Goal: Task Accomplishment & Management: Complete application form

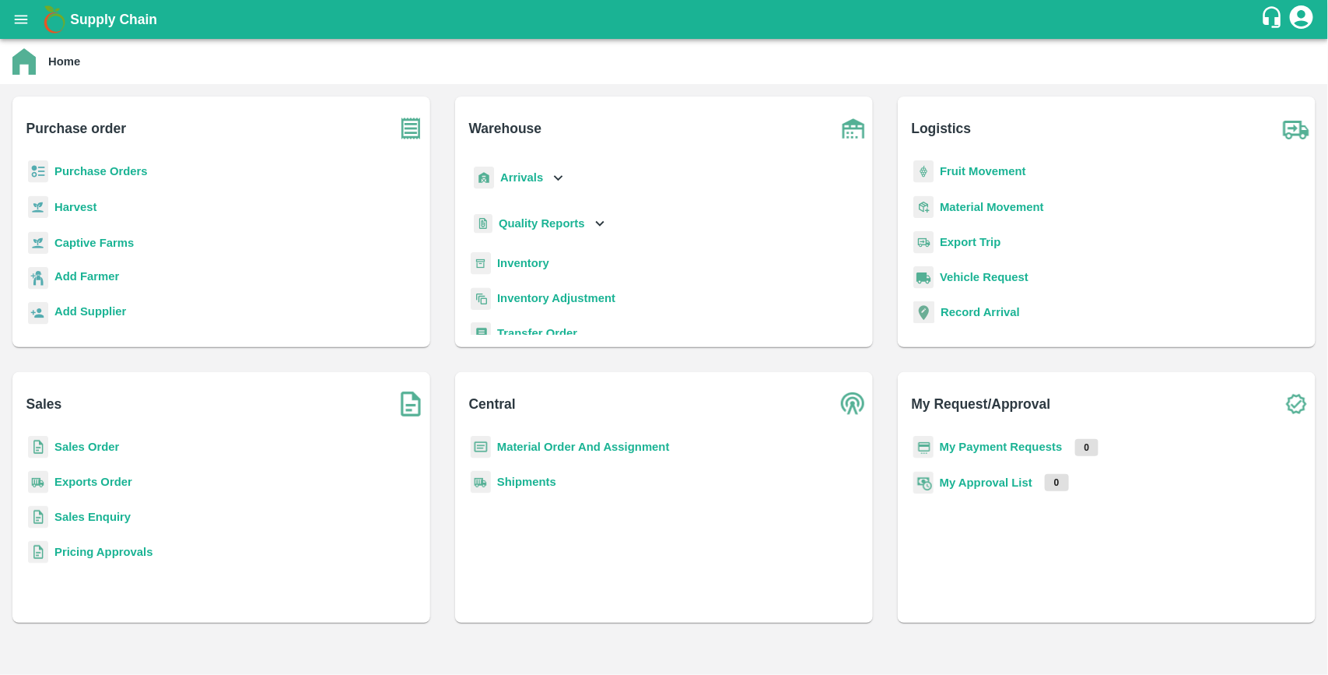
click at [67, 166] on b "Purchase Orders" at bounding box center [100, 171] width 93 height 12
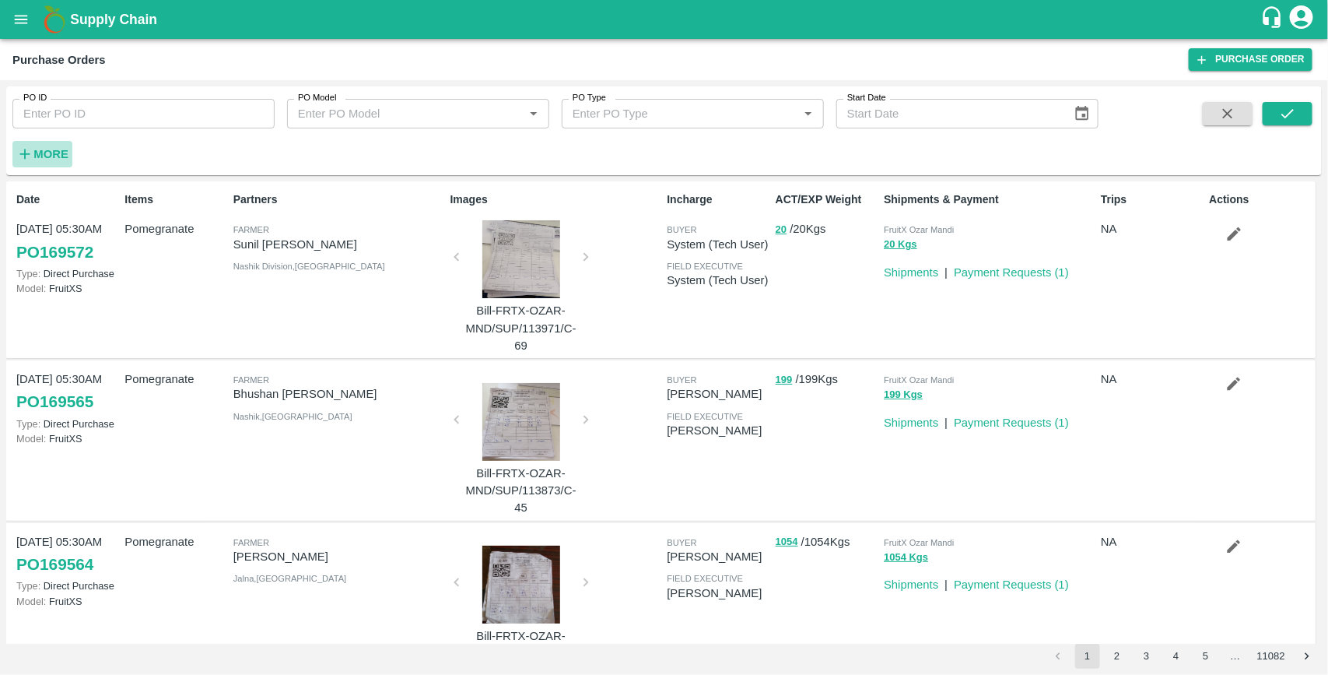
click at [53, 148] on strong "More" at bounding box center [50, 154] width 35 height 12
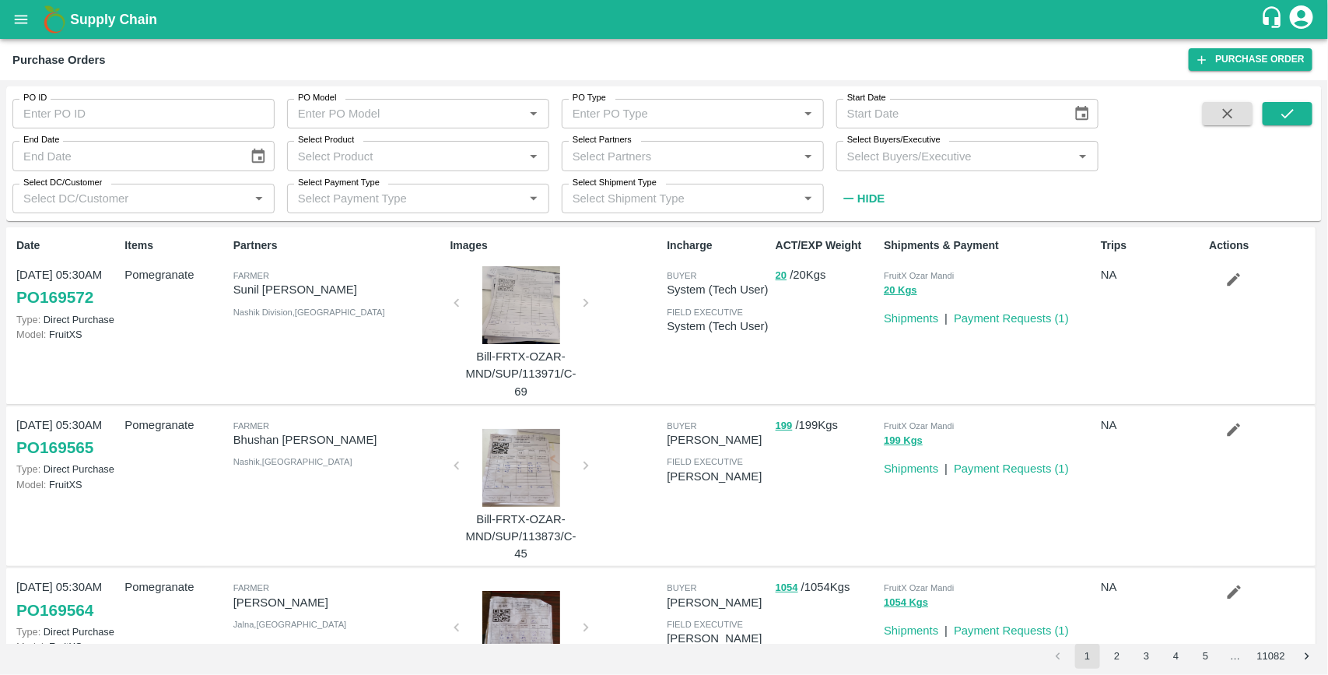
click at [942, 160] on input "Select Buyers/Executive" at bounding box center [954, 156] width 227 height 20
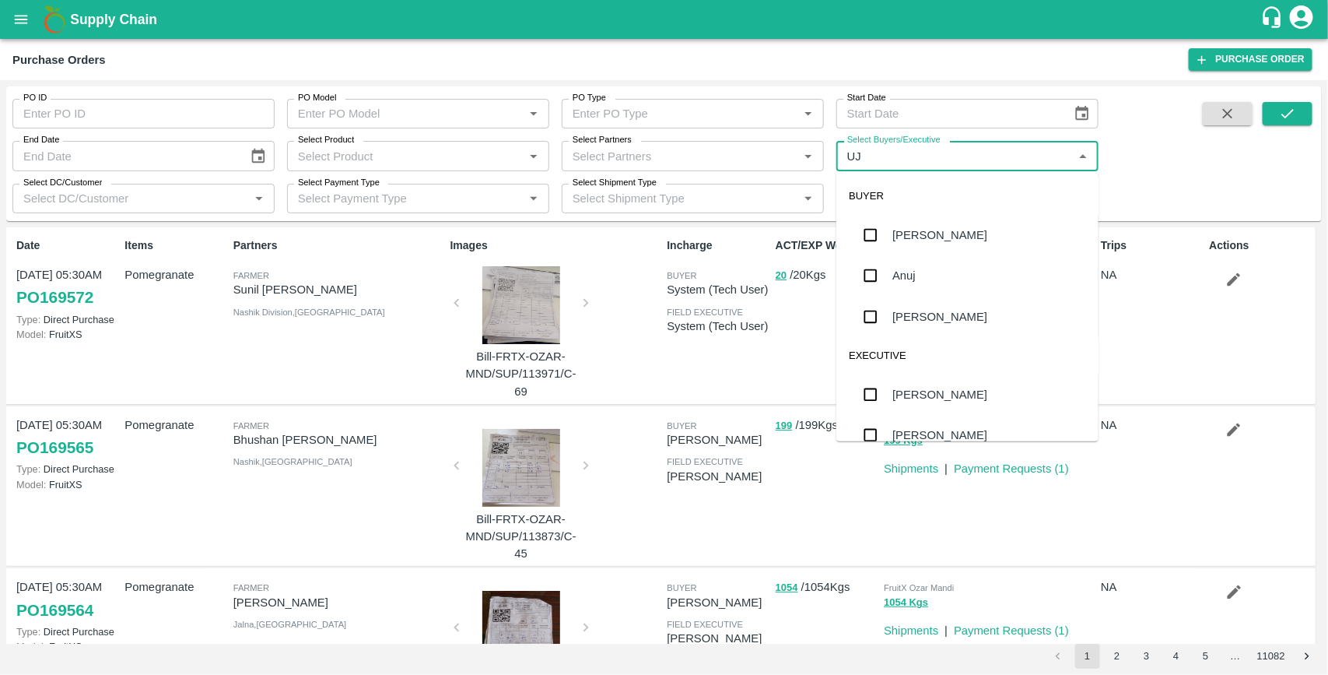
type input "UJJ"
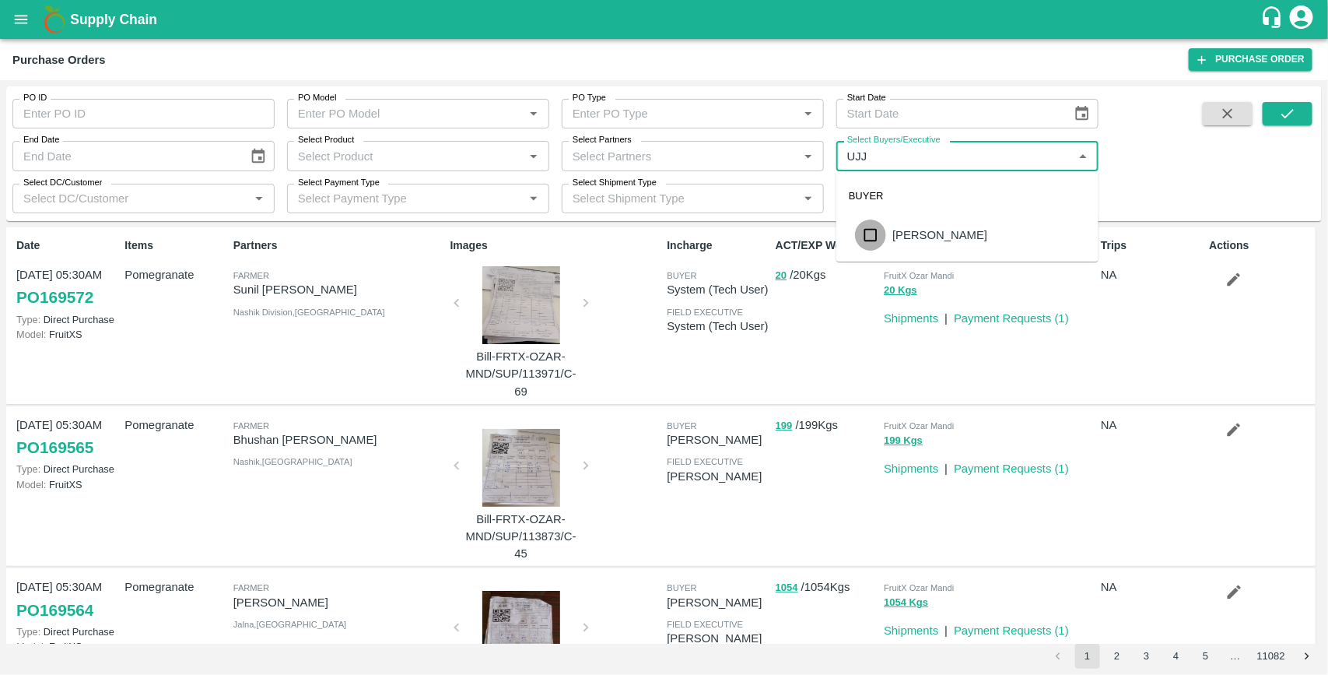
click at [872, 240] on input "checkbox" at bounding box center [870, 234] width 31 height 31
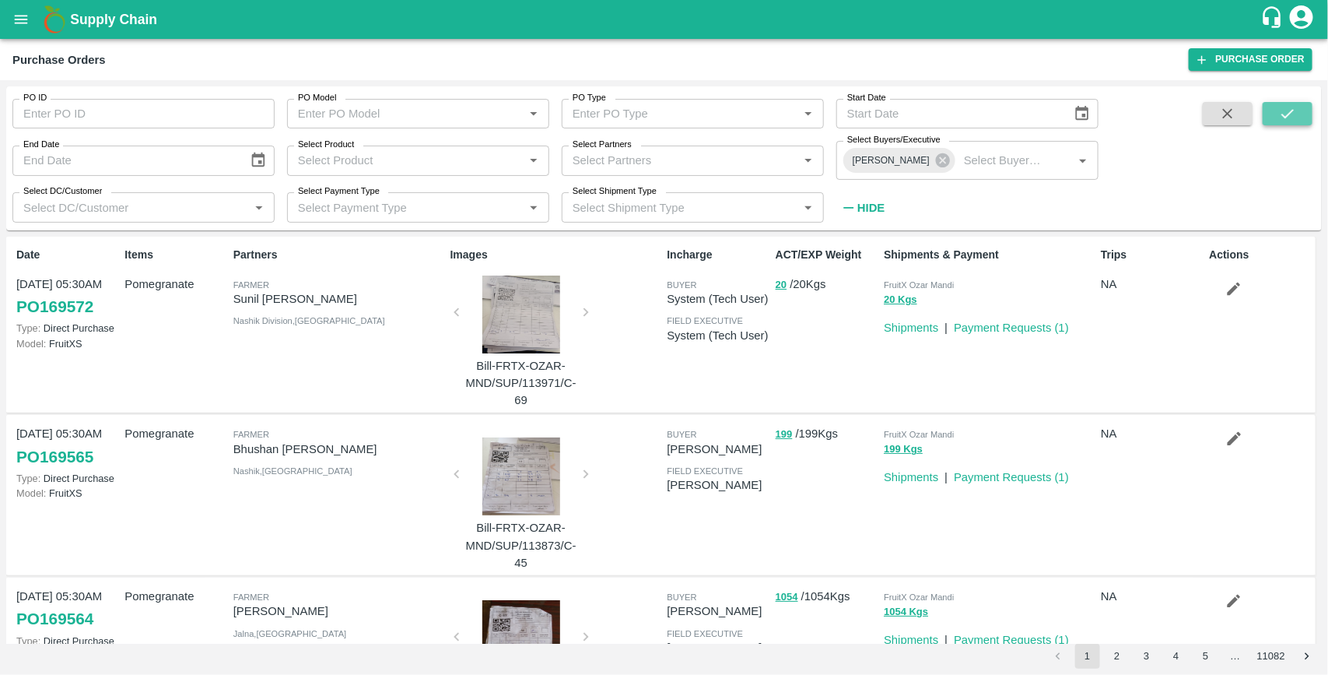
click at [1305, 119] on button "submit" at bounding box center [1288, 113] width 50 height 23
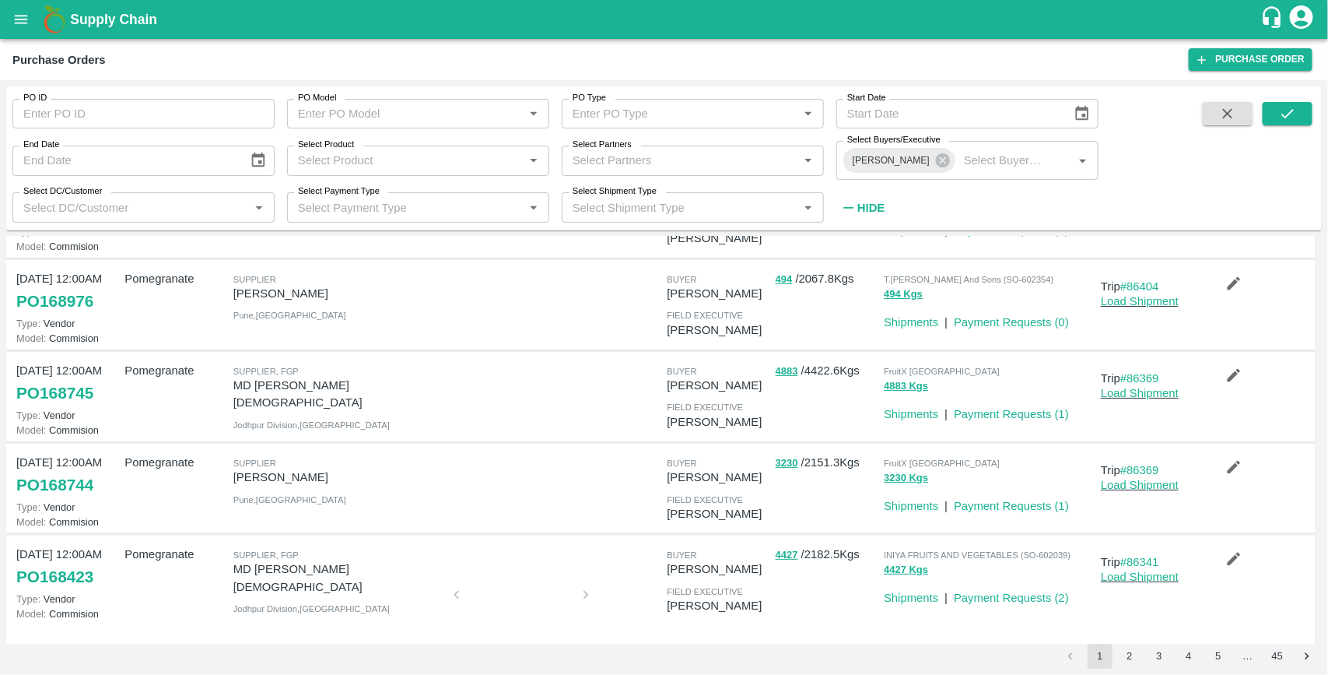
scroll to position [98, 0]
click at [1233, 469] on icon "button" at bounding box center [1234, 466] width 17 height 17
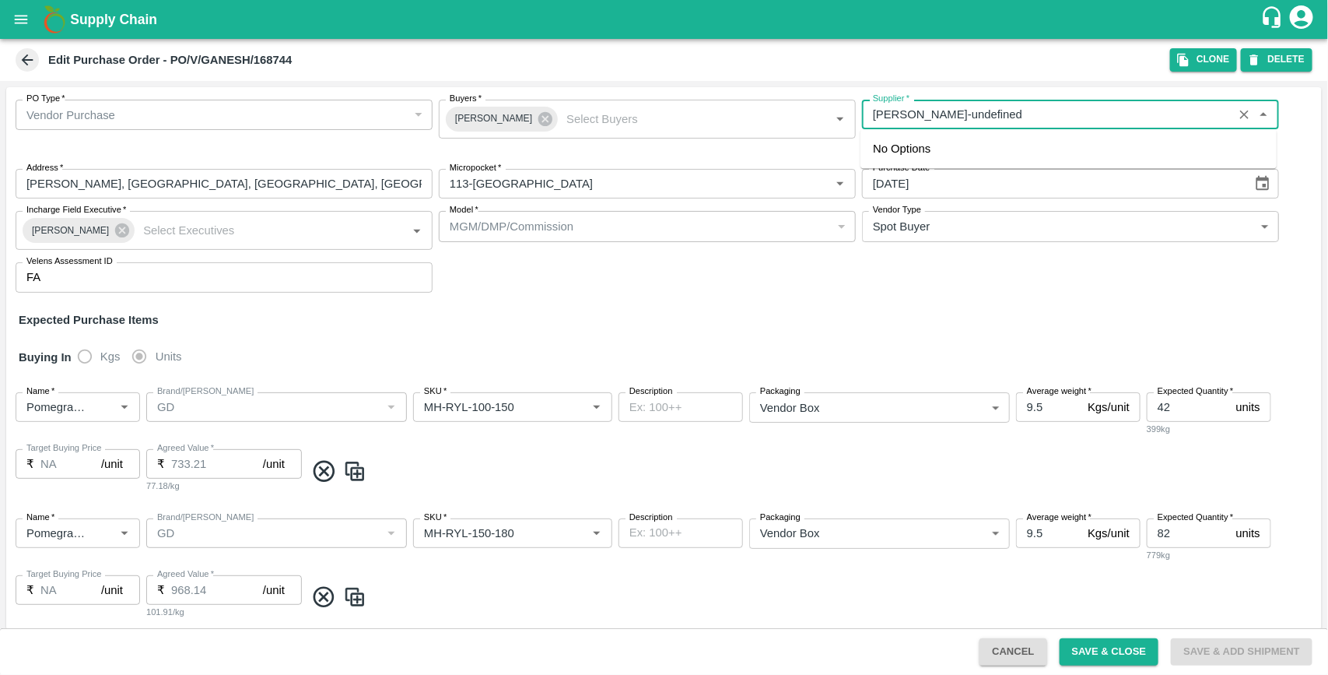
drag, startPoint x: 995, startPoint y: 114, endPoint x: 869, endPoint y: 117, distance: 125.3
click at [869, 117] on input "Supplier   *" at bounding box center [1048, 114] width 362 height 20
click at [1205, 66] on button "Clone" at bounding box center [1203, 59] width 67 height 23
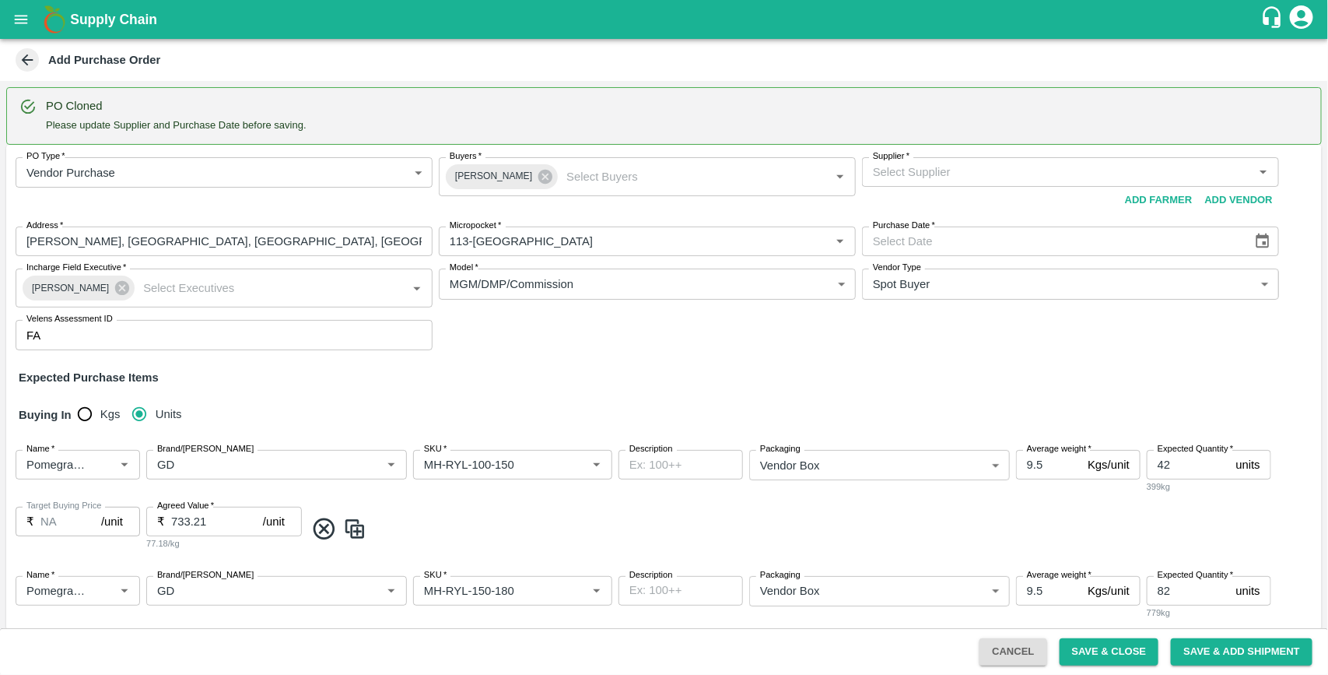
click at [978, 179] on input "Supplier   *" at bounding box center [1058, 172] width 382 height 20
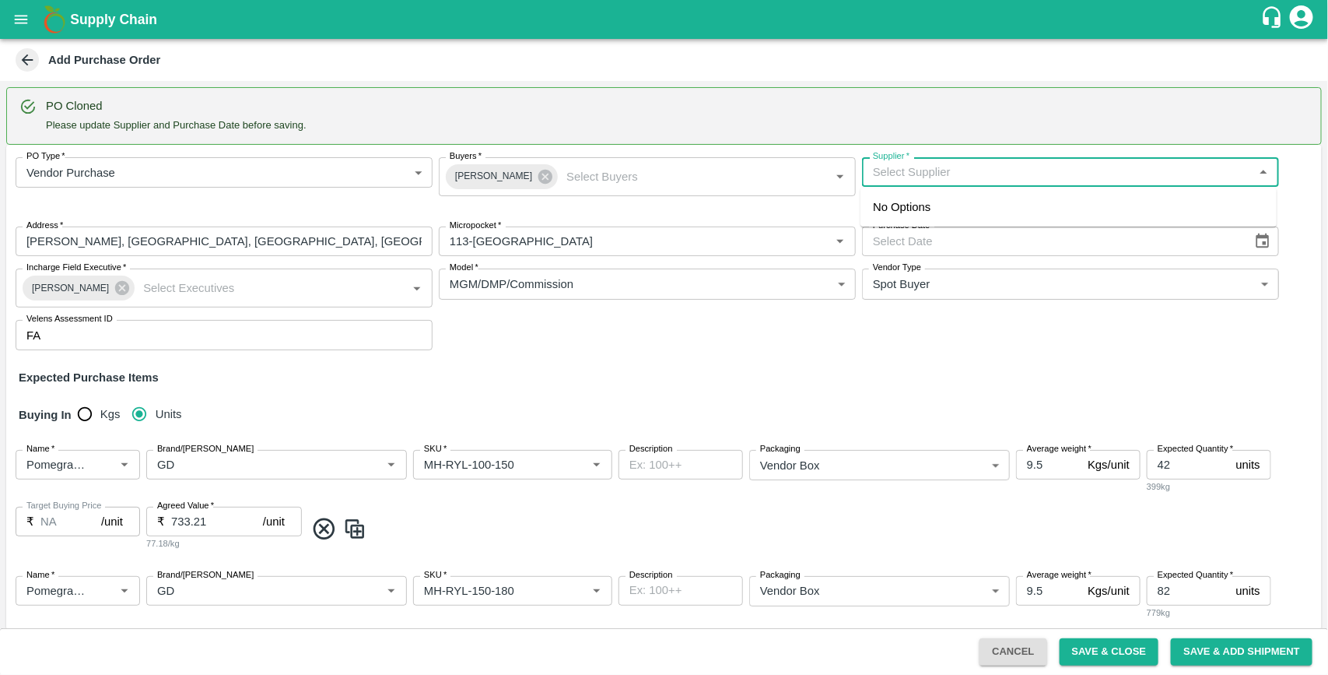
paste input "[PERSON_NAME]"
click at [939, 205] on div "[PERSON_NAME]-[PERSON_NAME], Pune-9730729349(Supplier)" at bounding box center [1046, 206] width 346 height 17
type input "[PERSON_NAME]-[PERSON_NAME], Pune-9730729349(Supplier)"
click at [1257, 239] on icon "Choose date" at bounding box center [1263, 240] width 13 height 15
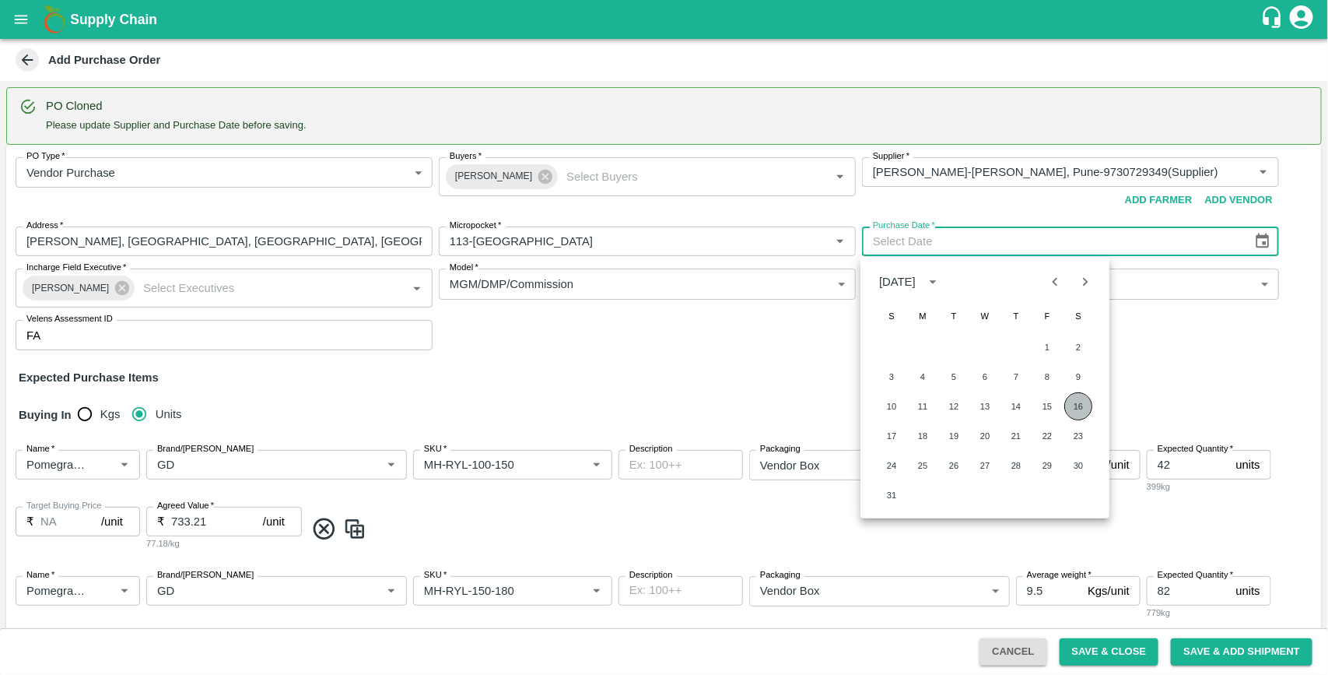
click at [1079, 405] on button "16" at bounding box center [1079, 406] width 28 height 28
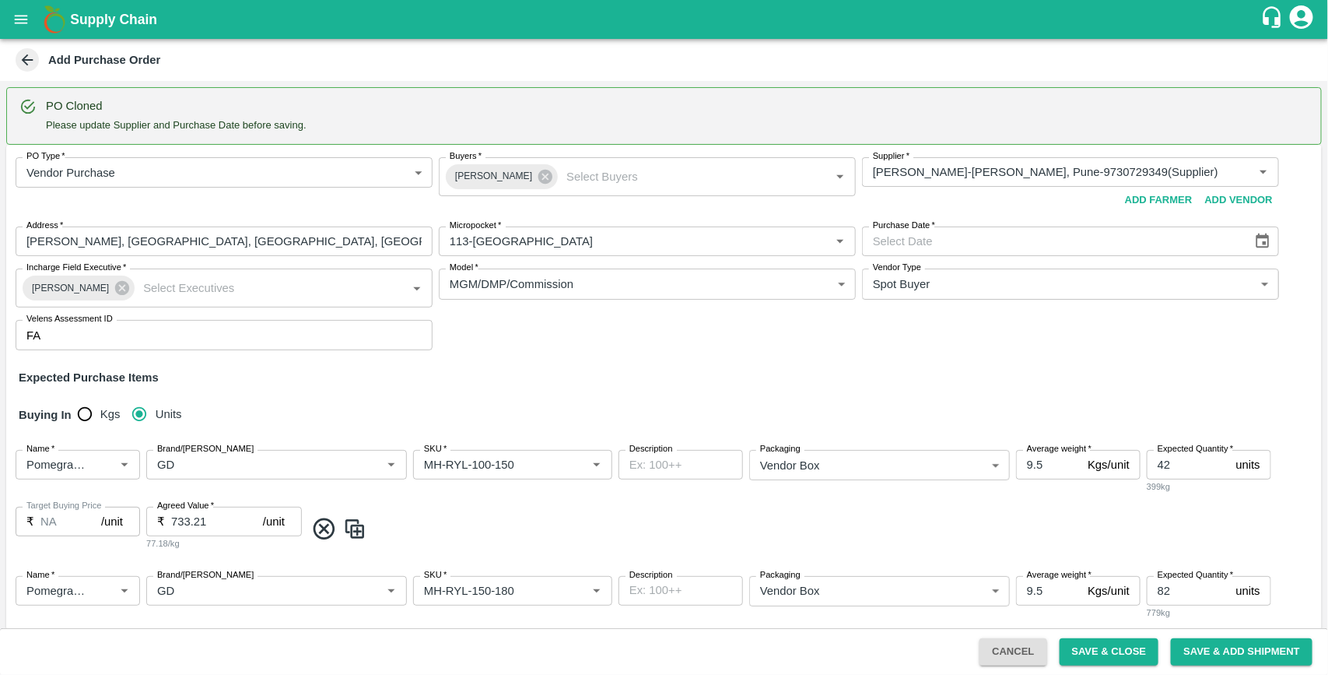
type input "[DATE]"
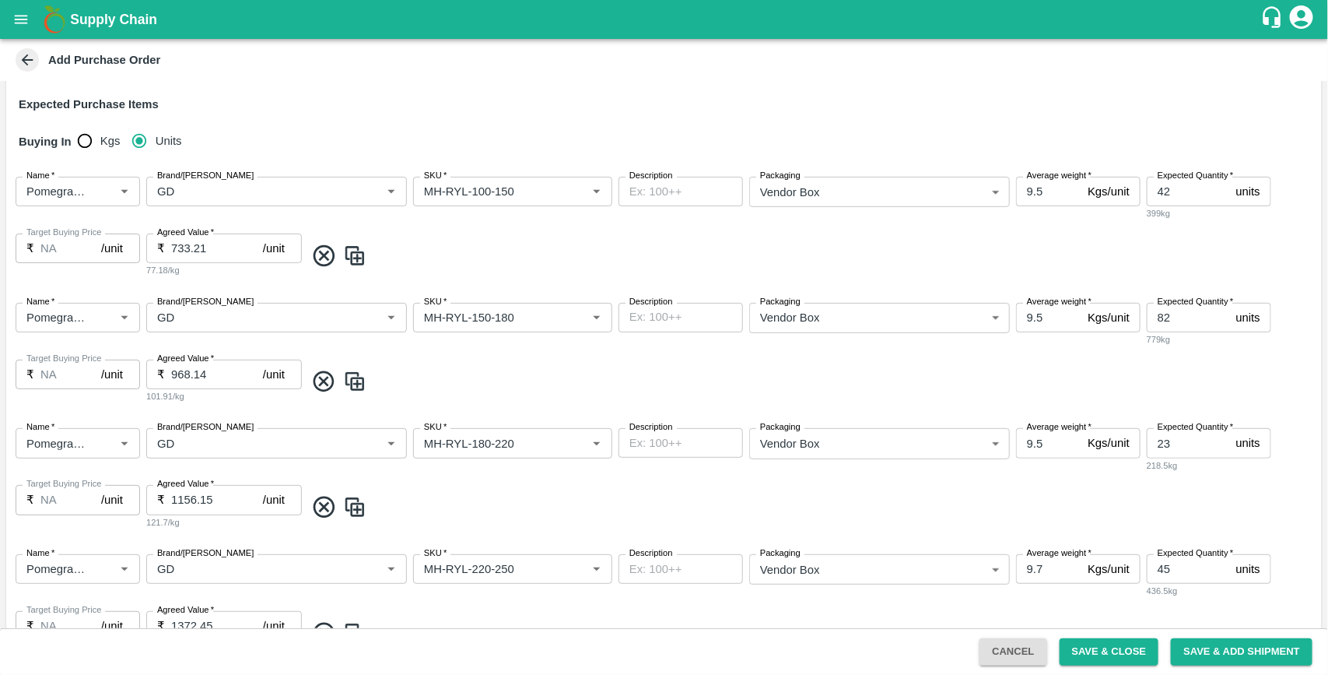
click at [1047, 188] on input "9.5" at bounding box center [1048, 192] width 65 height 30
type input "9"
click at [1047, 188] on input "10" at bounding box center [1048, 192] width 65 height 30
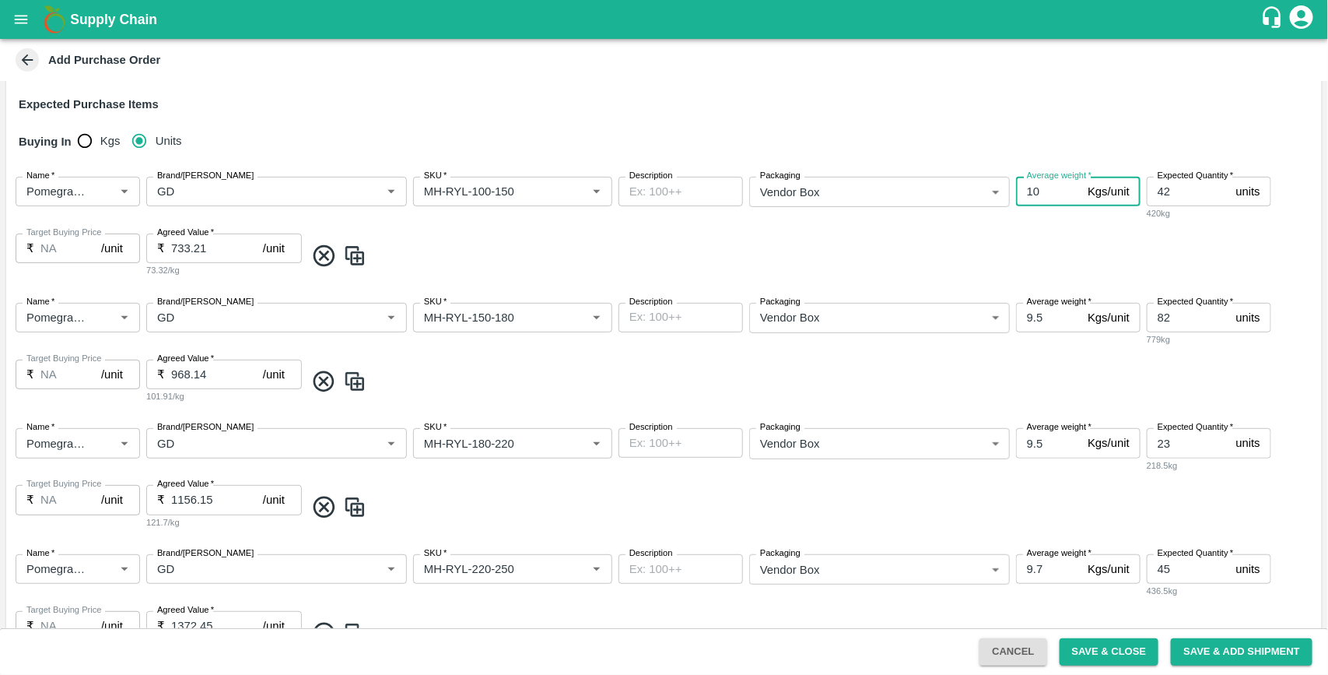
click at [1047, 188] on input "10" at bounding box center [1048, 192] width 65 height 30
type input "10"
click at [1047, 325] on input "9.5" at bounding box center [1048, 318] width 65 height 30
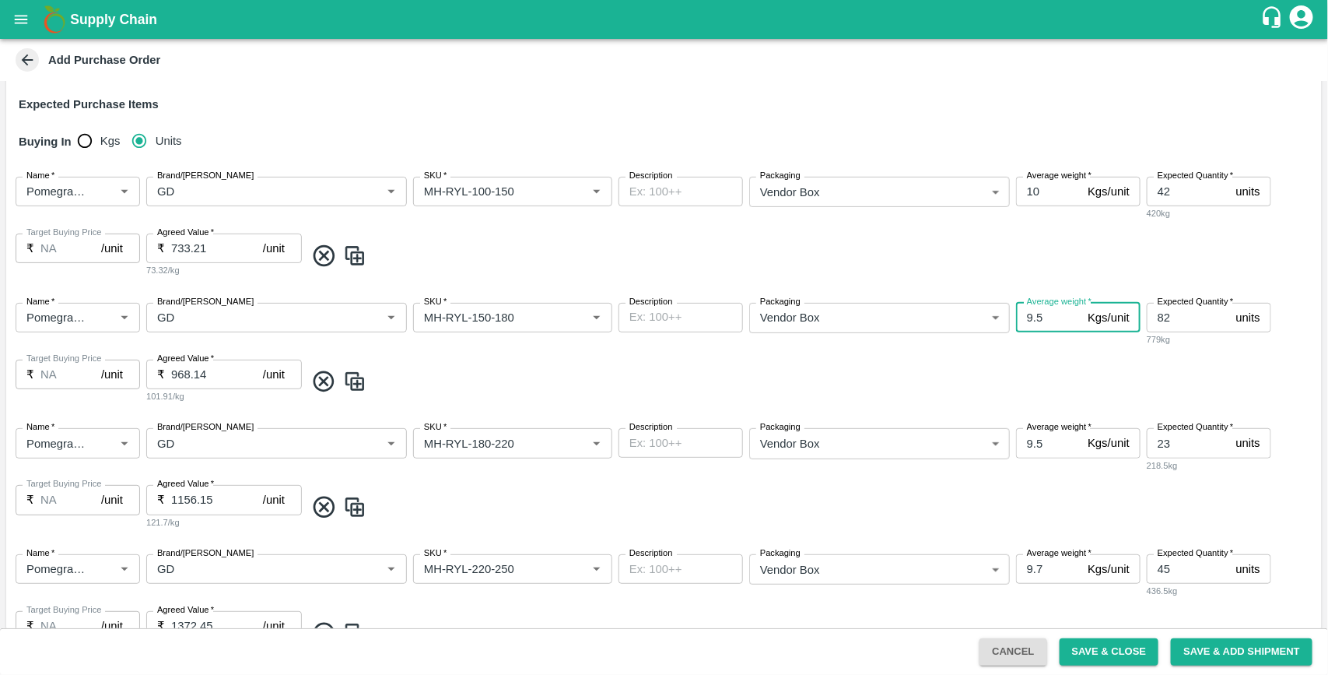
click at [1047, 325] on input "9.5" at bounding box center [1048, 318] width 65 height 30
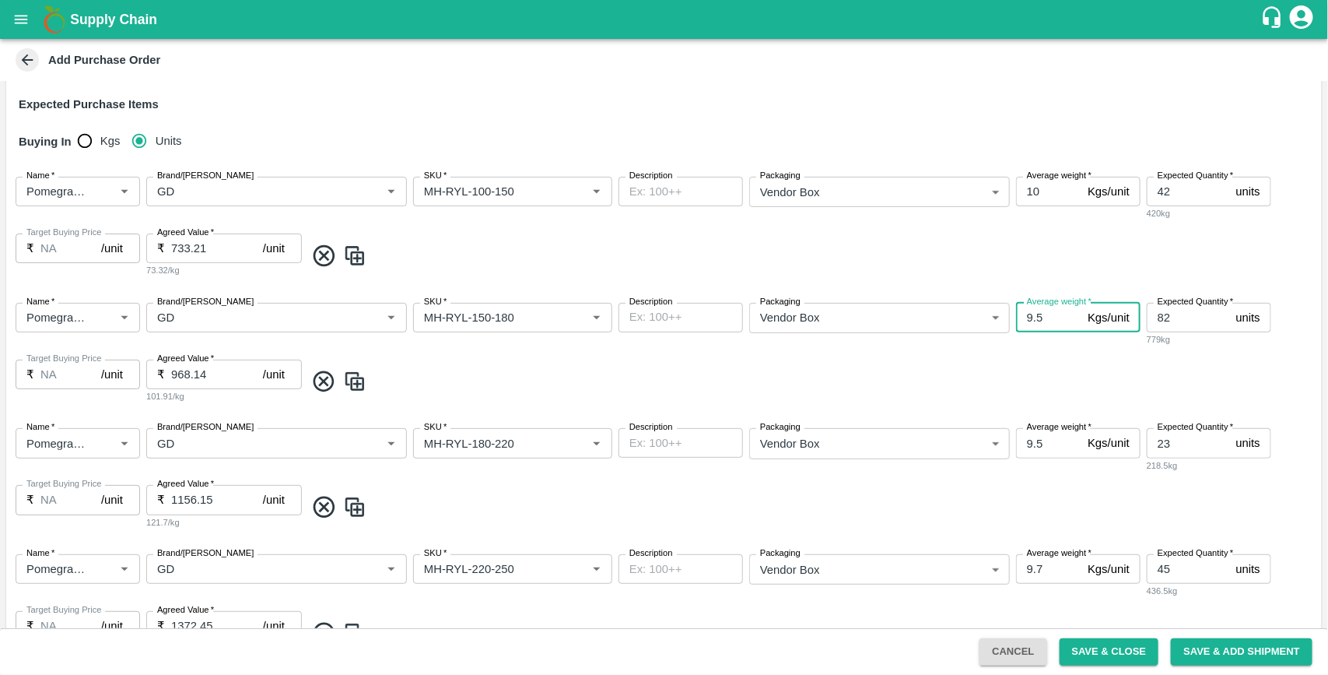
paste input "10"
type input "10"
click at [1044, 444] on input "9.5" at bounding box center [1048, 443] width 65 height 30
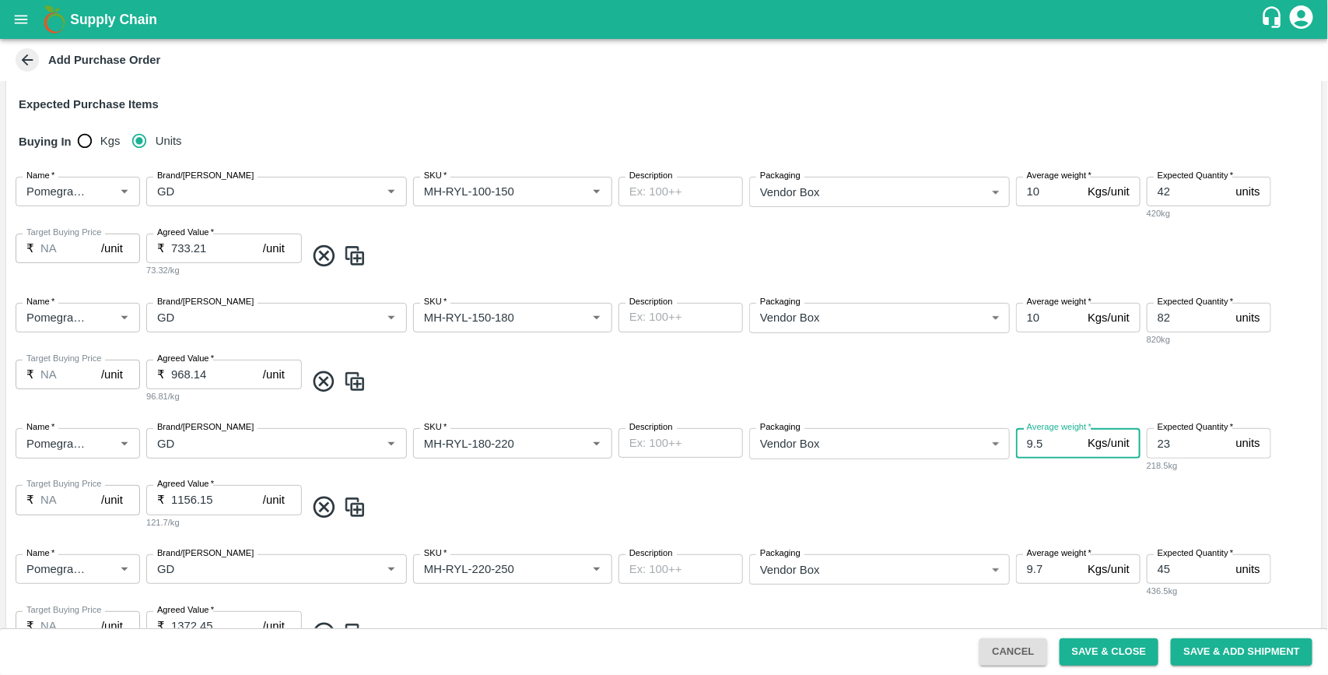
paste input "10"
type input "10"
click at [1044, 564] on input "9.7" at bounding box center [1048, 569] width 65 height 30
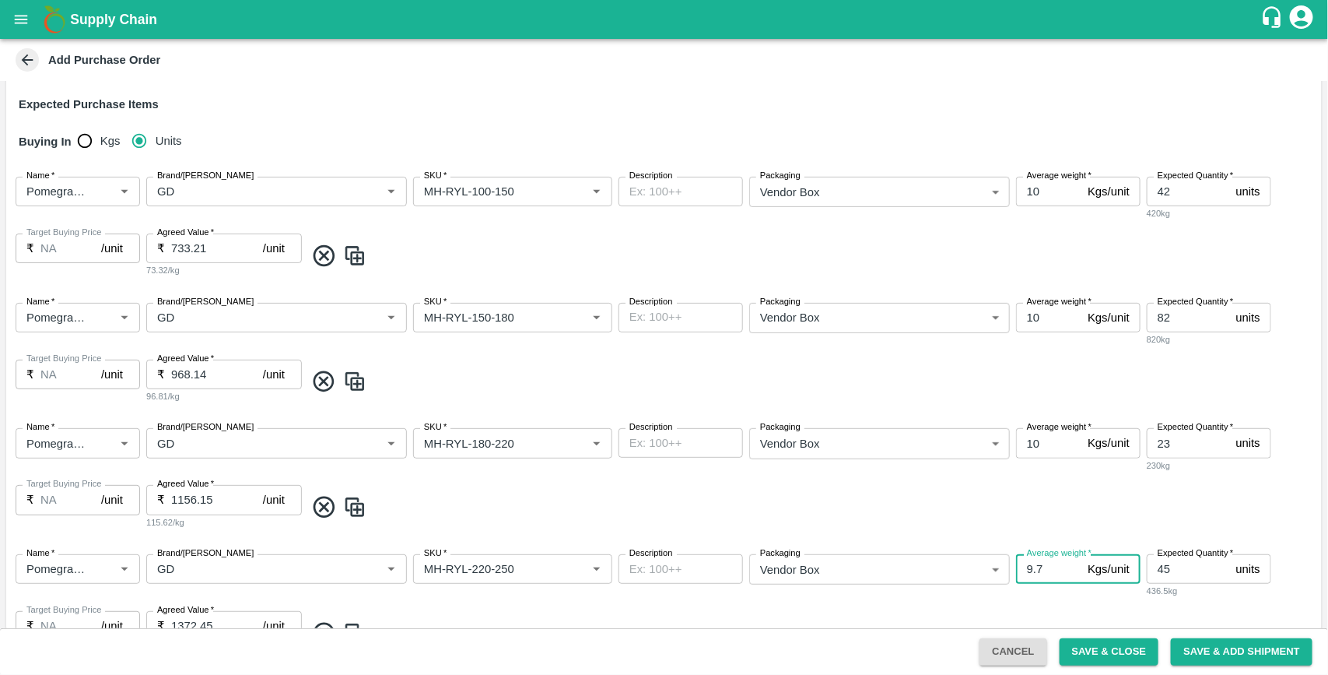
click at [1044, 564] on input "9.7" at bounding box center [1048, 569] width 65 height 30
paste input "10"
type input "10"
click at [1012, 517] on span at bounding box center [810, 507] width 1011 height 26
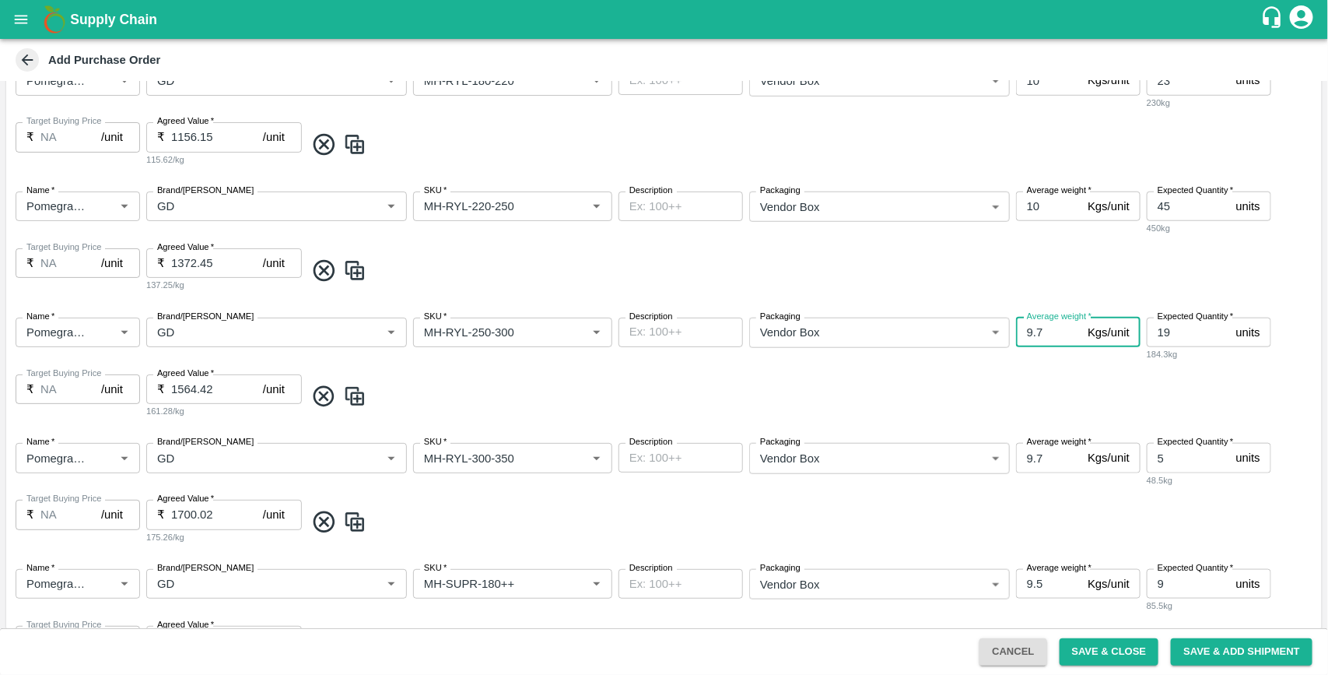
click at [1047, 333] on input "9.7" at bounding box center [1048, 332] width 65 height 30
paste input "10"
type input "10"
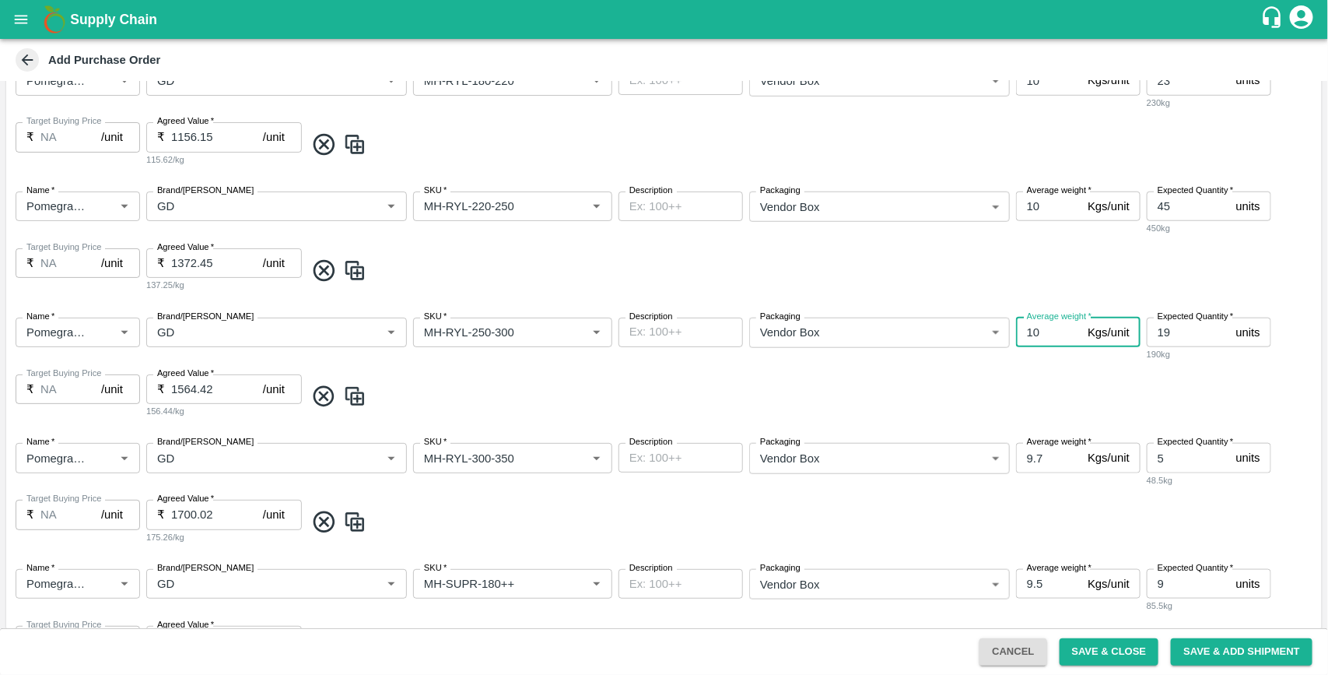
click at [1045, 456] on input "9.7" at bounding box center [1048, 458] width 65 height 30
paste input "10"
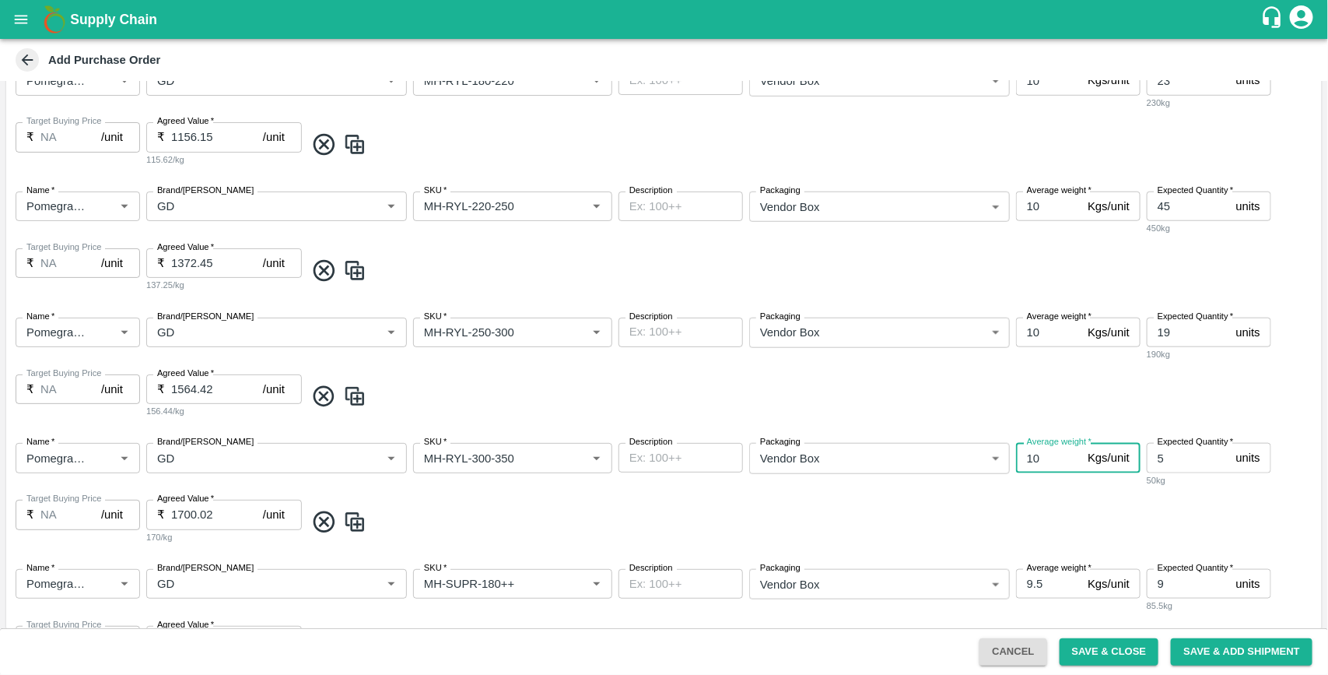
type input "10"
click at [1044, 578] on input "9.5" at bounding box center [1048, 584] width 65 height 30
paste input "10"
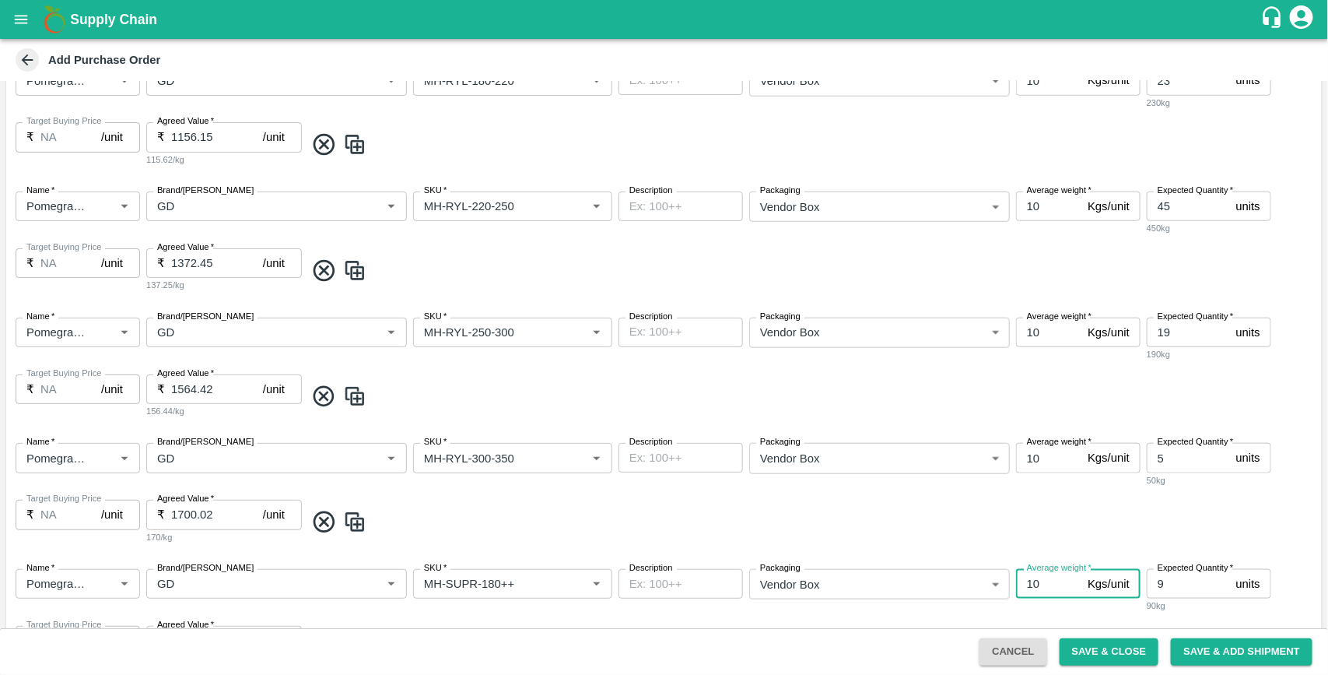
type input "10"
click at [998, 525] on span at bounding box center [810, 522] width 1011 height 26
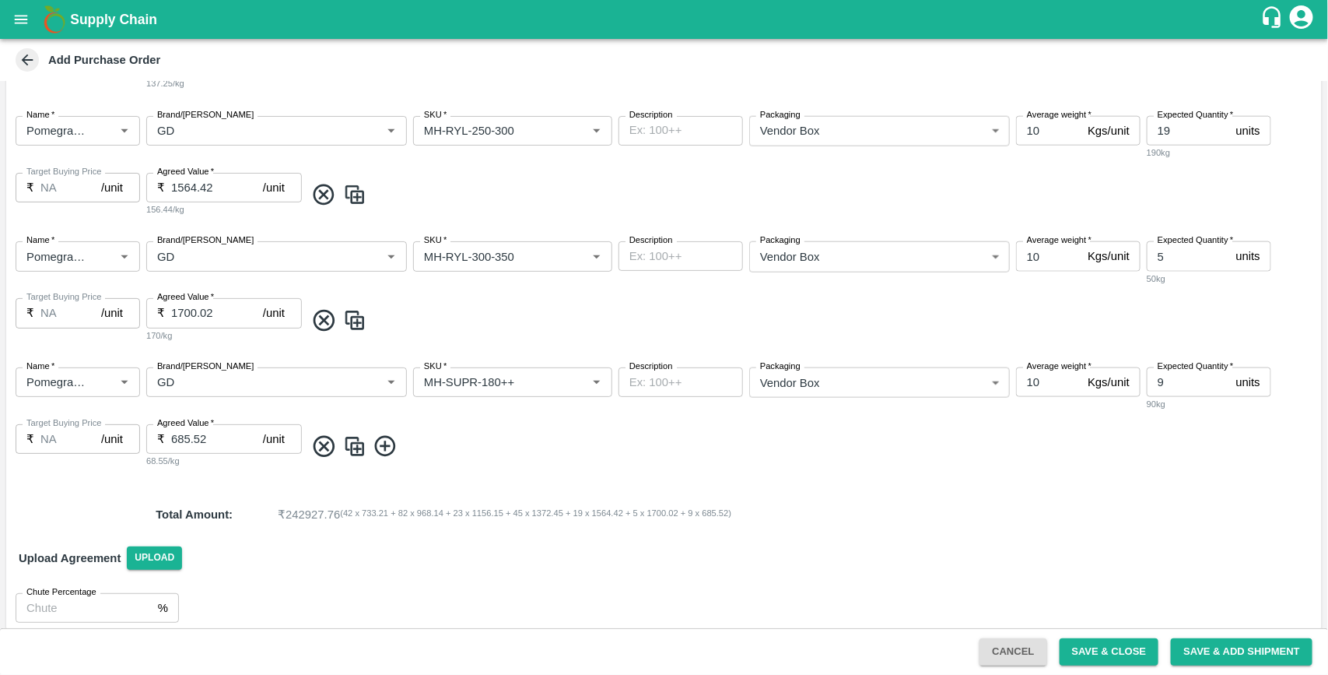
scroll to position [850, 0]
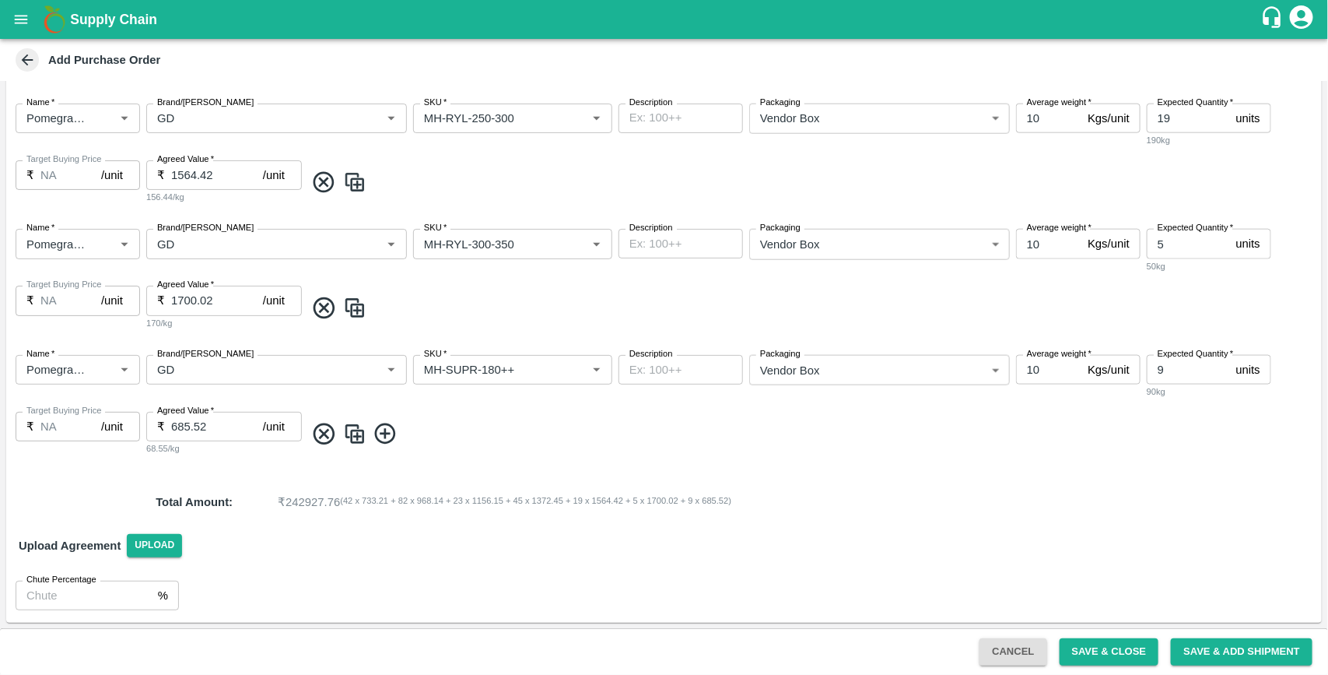
click at [325, 429] on icon at bounding box center [324, 434] width 26 height 26
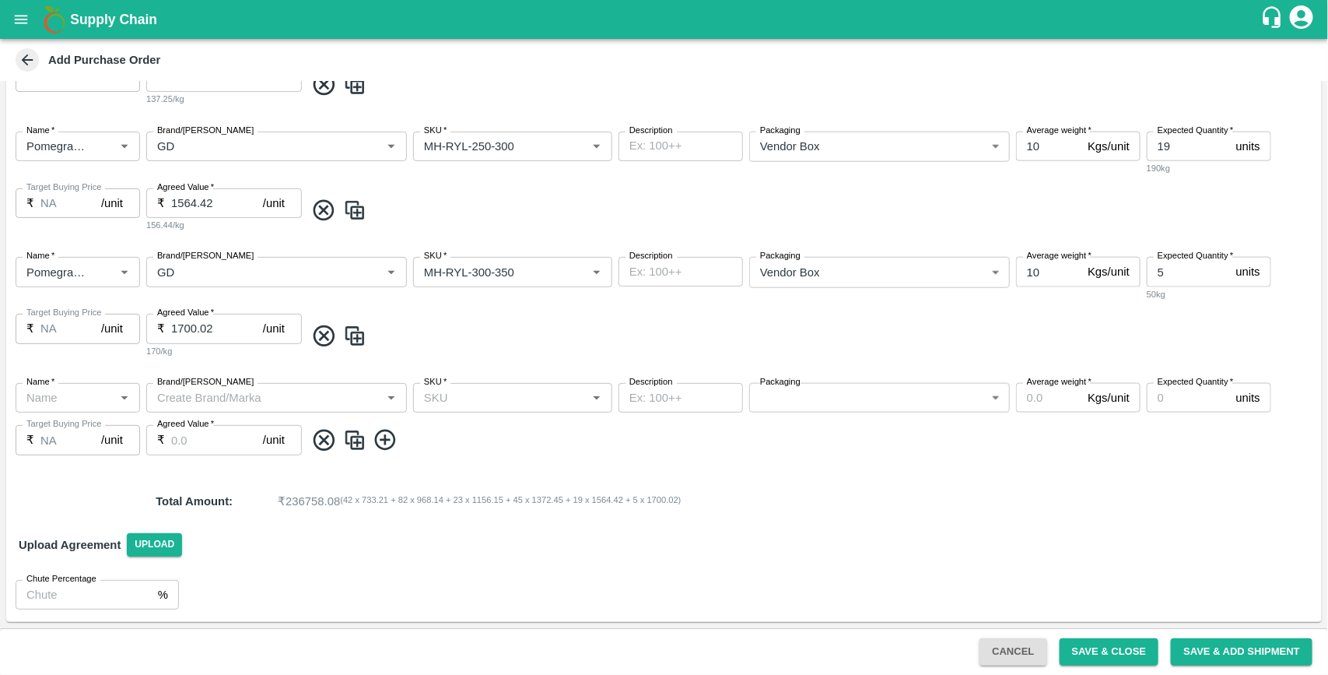
scroll to position [821, 0]
click at [325, 444] on icon at bounding box center [324, 441] width 26 height 26
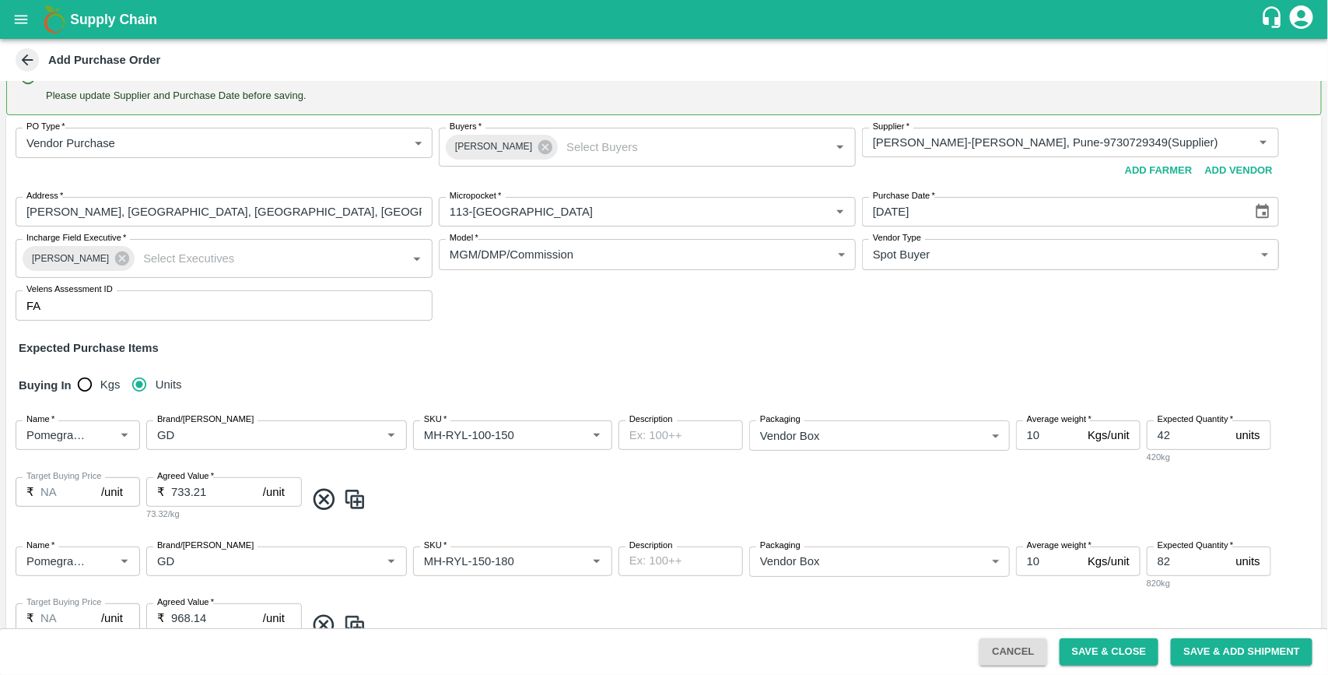
scroll to position [0, 0]
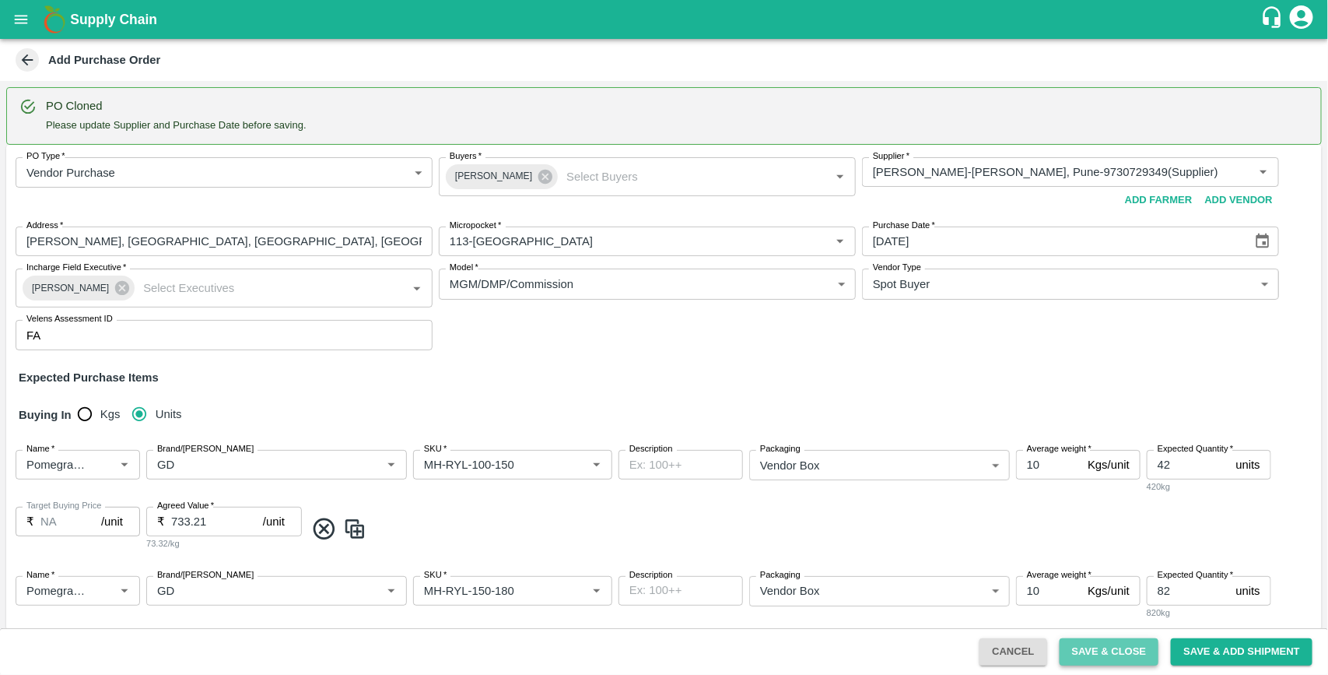
click at [1111, 651] on button "Save & Close" at bounding box center [1110, 651] width 100 height 27
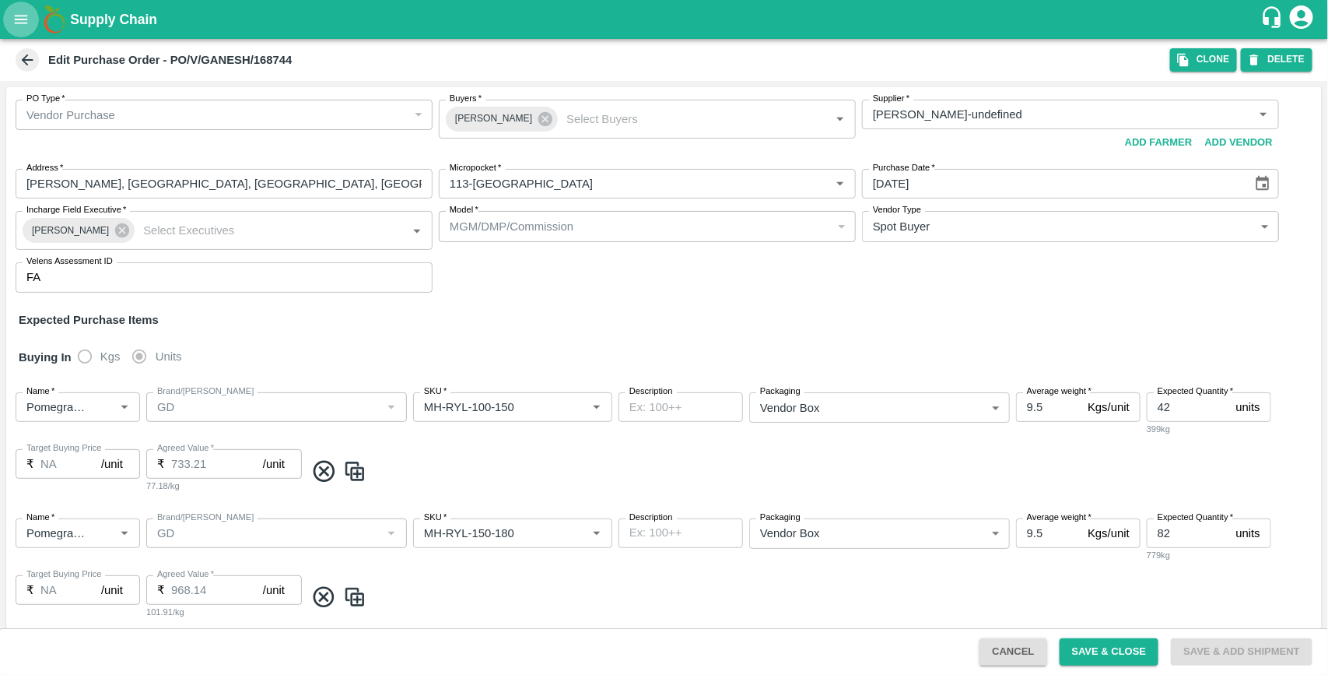
click at [12, 21] on icon "open drawer" at bounding box center [20, 19] width 17 height 17
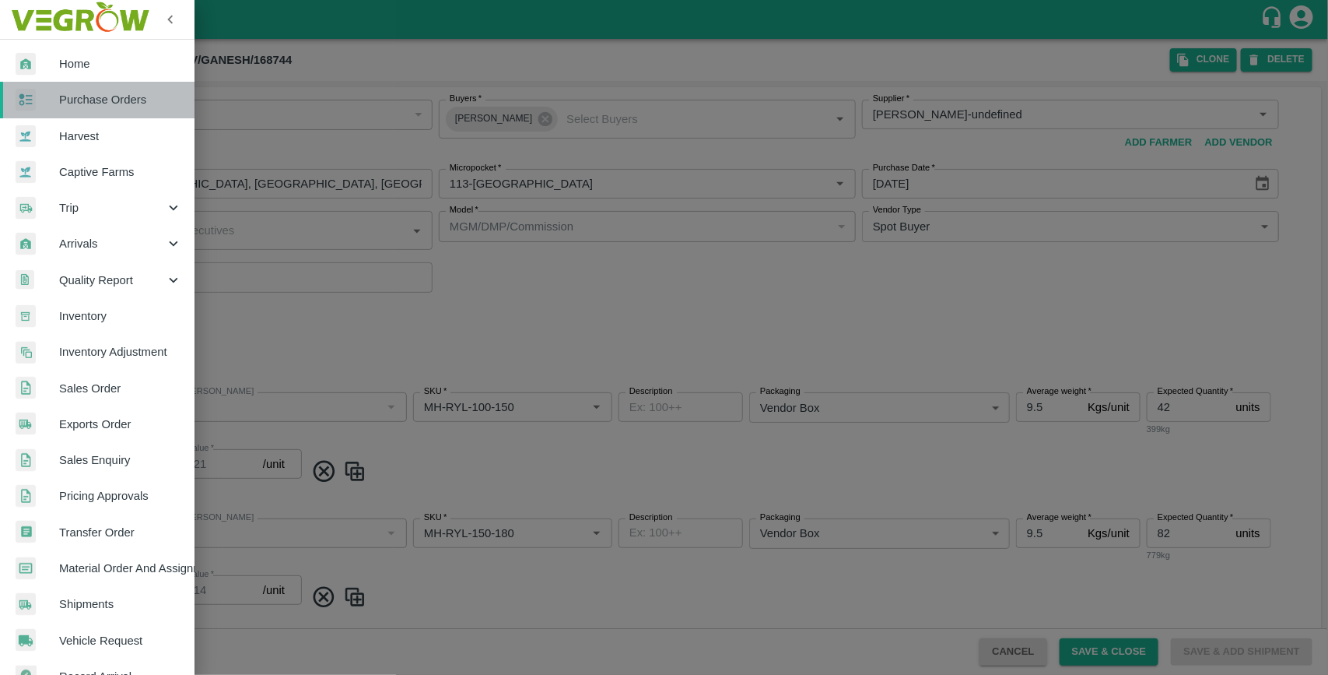
click at [115, 107] on span "Purchase Orders" at bounding box center [120, 99] width 123 height 17
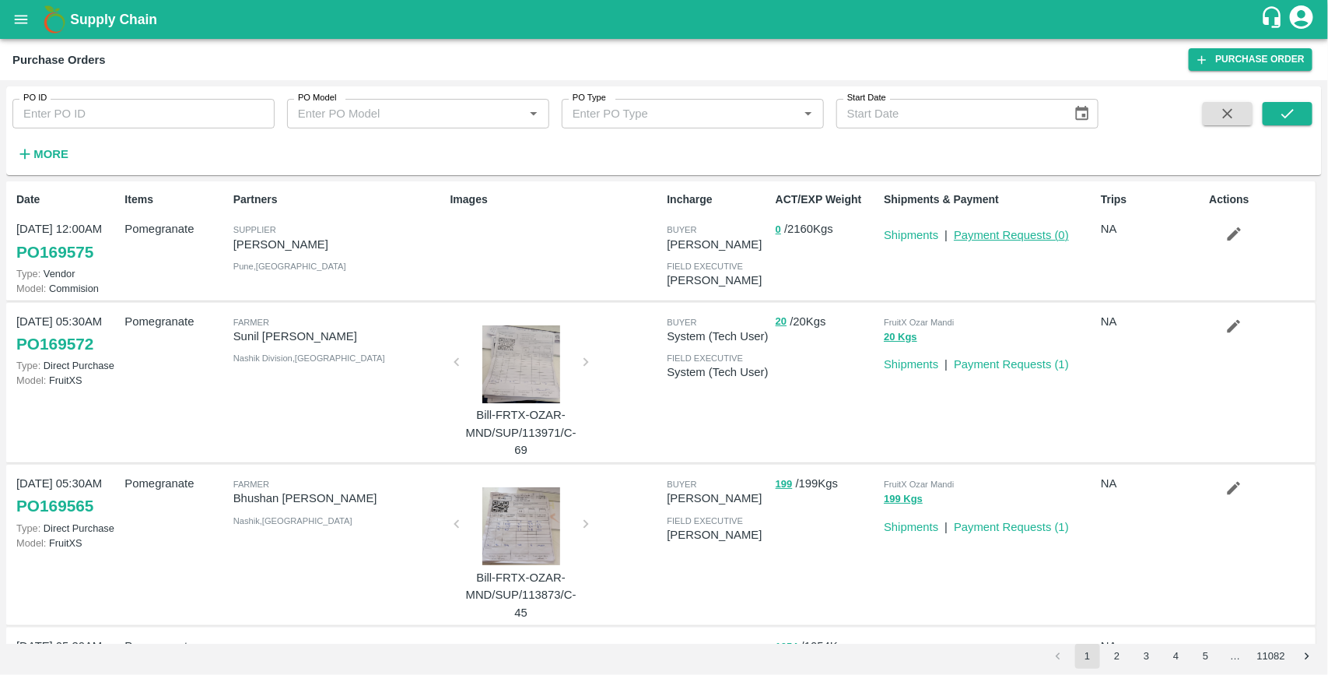
click at [983, 235] on link "Payment Requests ( 0 )" at bounding box center [1011, 235] width 115 height 12
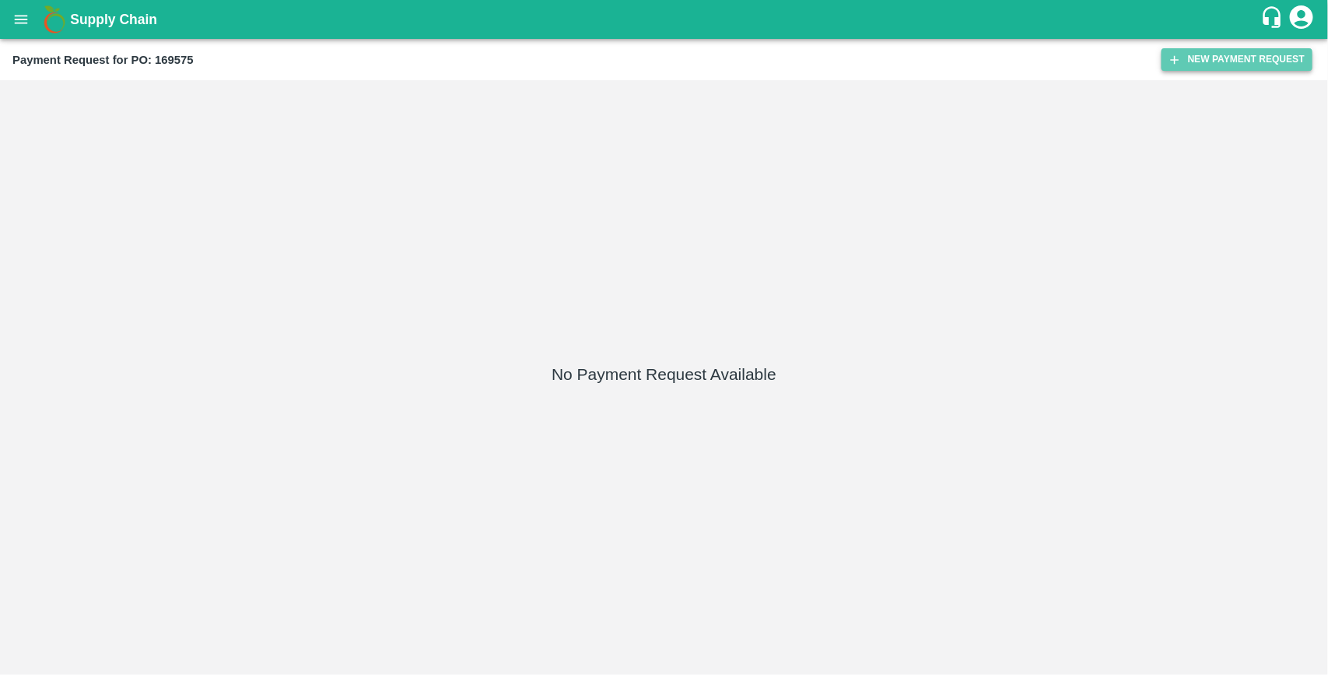
click at [1209, 66] on button "New Payment Request" at bounding box center [1237, 59] width 151 height 23
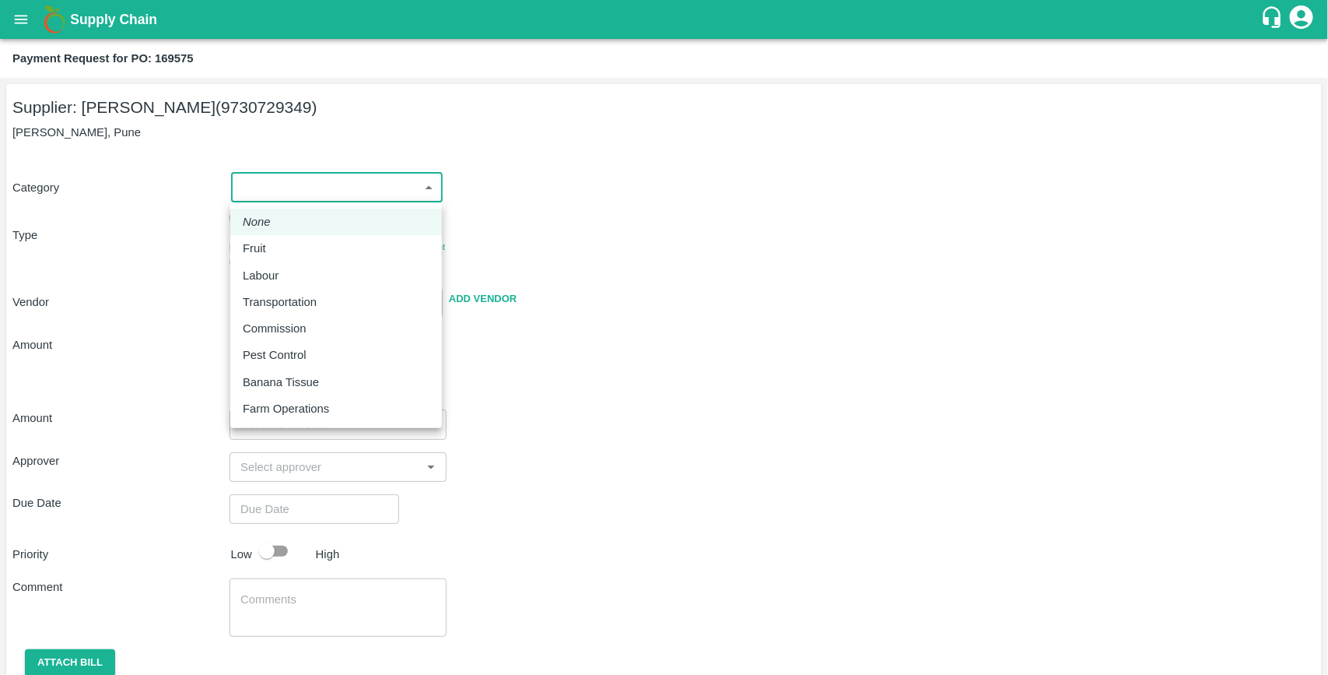
click at [246, 188] on body "Supply Chain Payment Request for PO: 169575 Supplier: Ganesh [PERSON_NAME] (973…" at bounding box center [664, 337] width 1328 height 675
click at [265, 253] on p "Fruit" at bounding box center [254, 248] width 23 height 17
type input "1"
type input "[PERSON_NAME] - 9730729349(Supplier)"
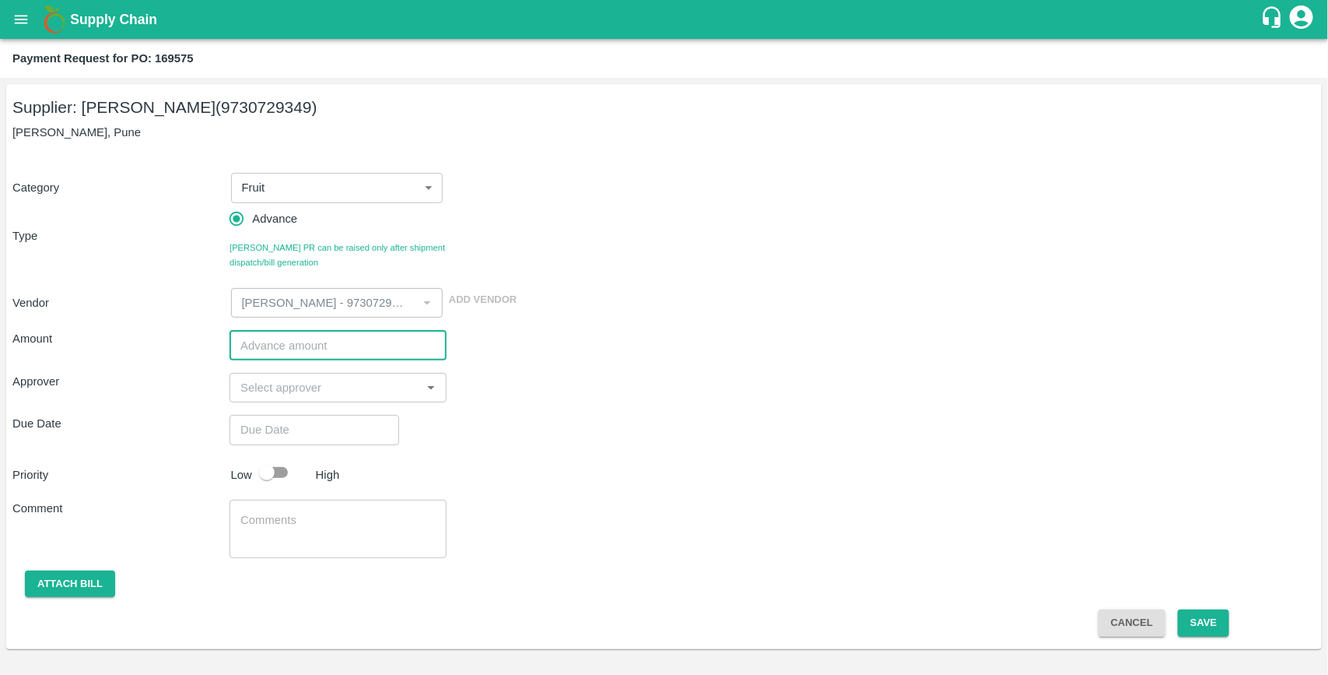
click at [268, 348] on input "number" at bounding box center [338, 345] width 217 height 30
type input "300000"
click at [282, 390] on input "input" at bounding box center [325, 387] width 182 height 20
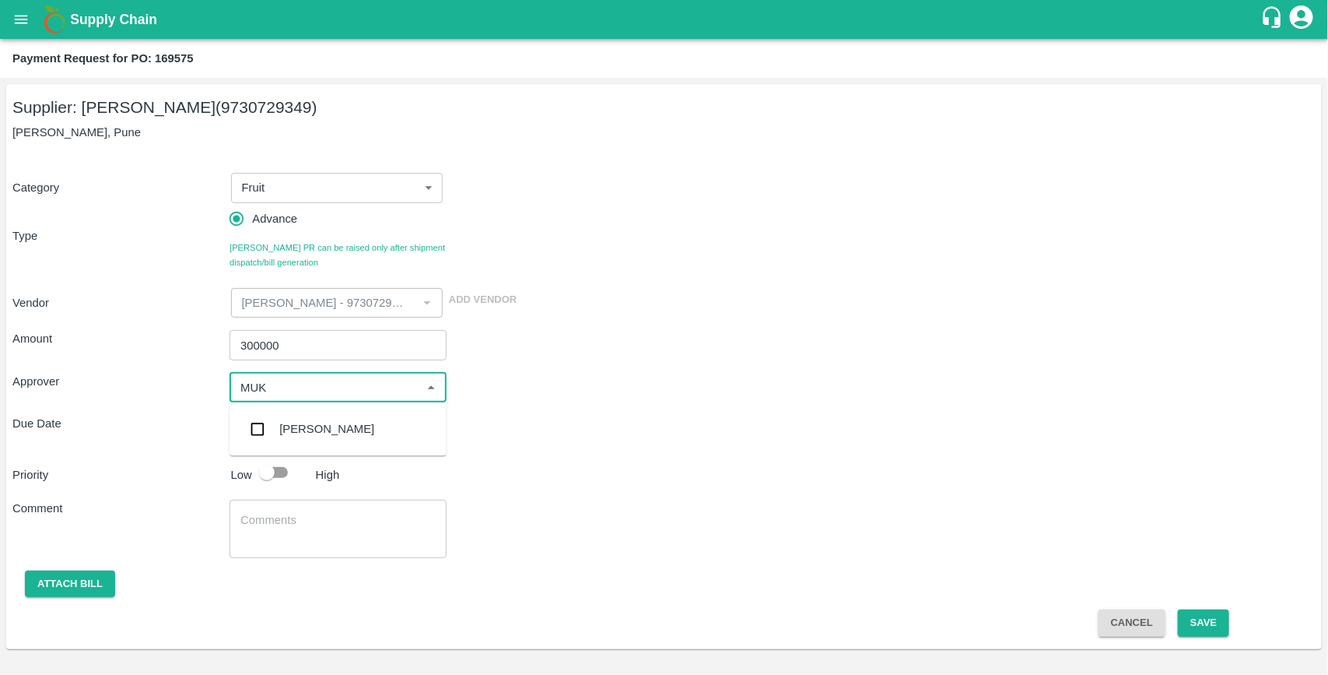
type input "MUKU"
click at [254, 430] on input "checkbox" at bounding box center [257, 429] width 31 height 31
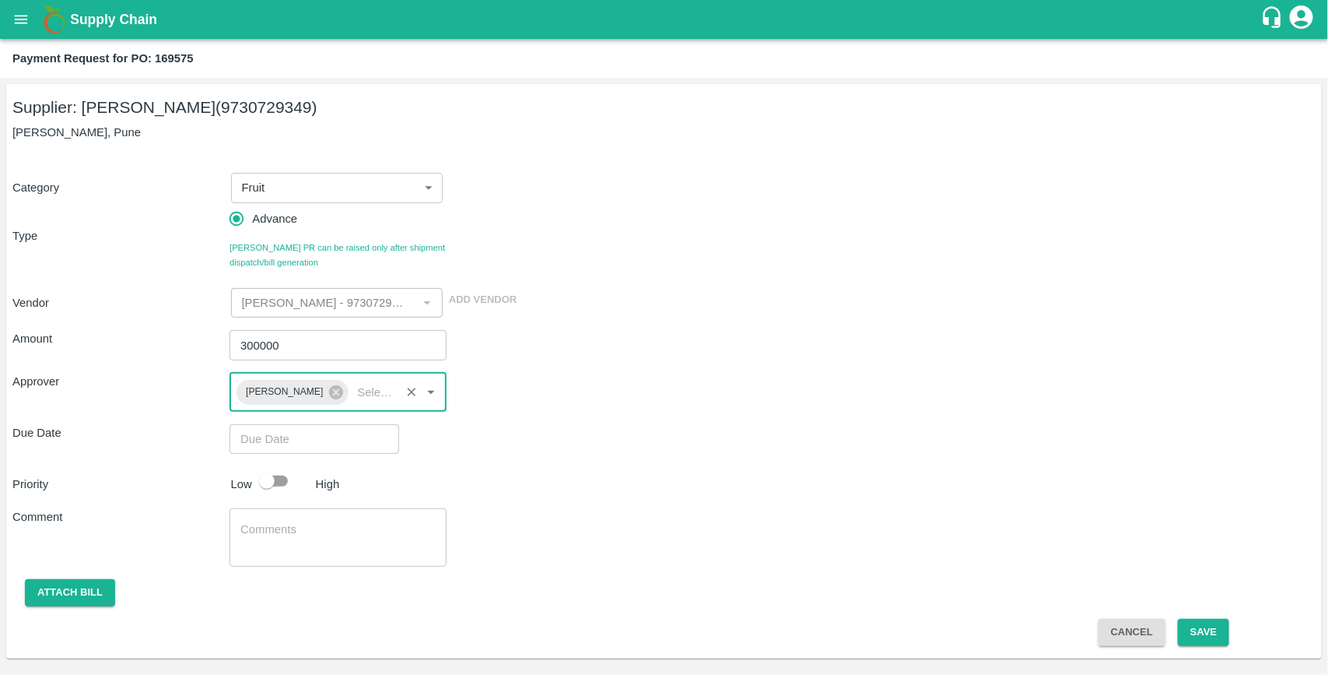
type input "DD/MM/YYYY hh:mm aa"
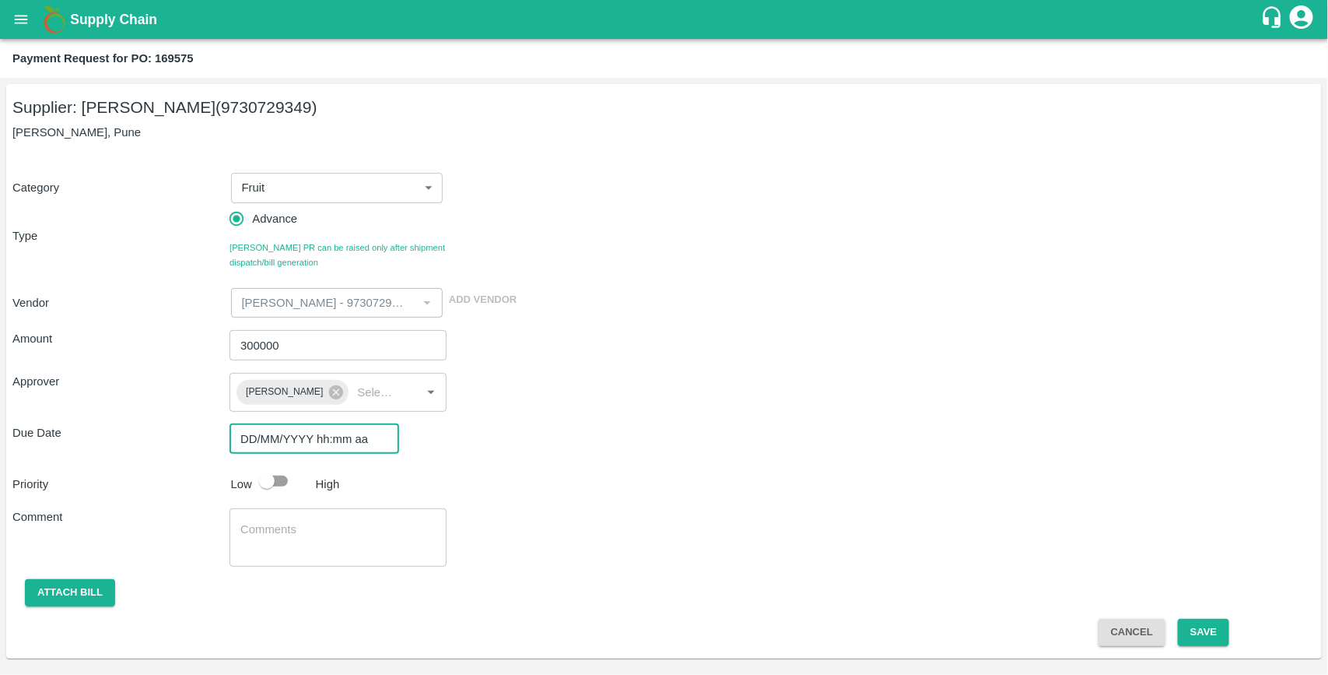
click at [274, 437] on input "DD/MM/YYYY hh:mm aa" at bounding box center [309, 439] width 159 height 30
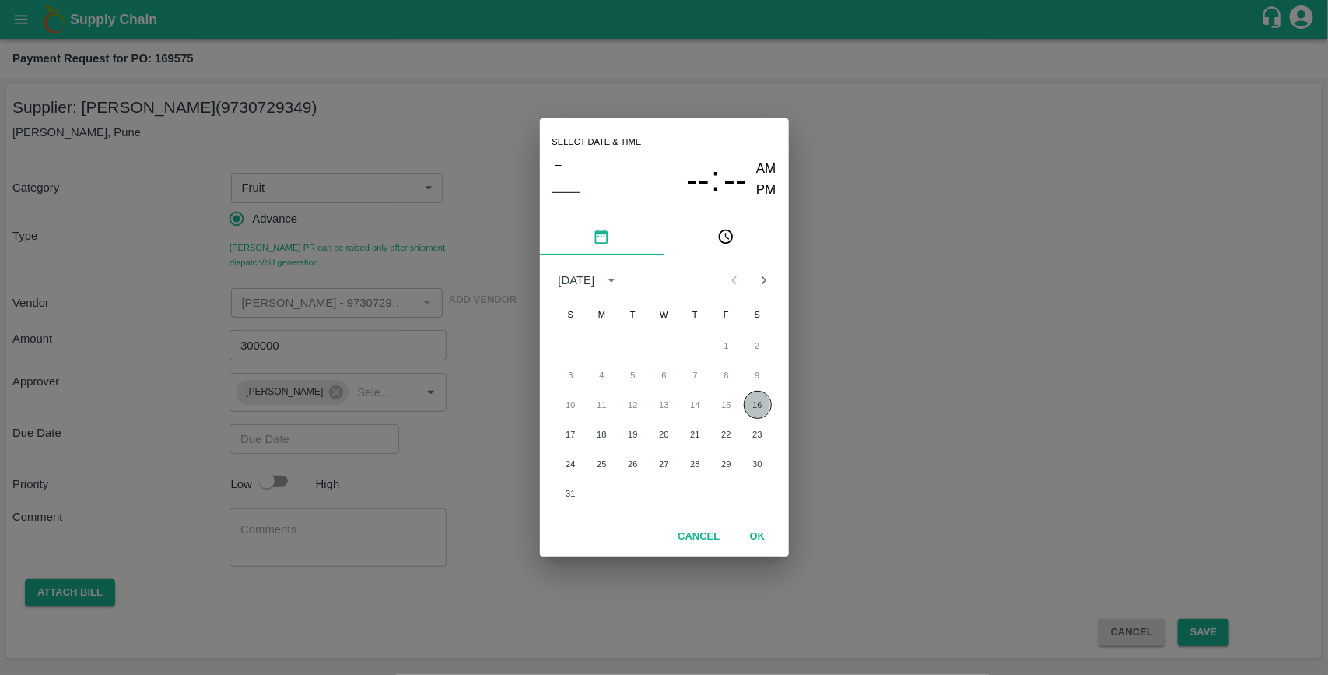
click at [760, 401] on button "16" at bounding box center [758, 405] width 28 height 28
type input "16/08/2025 12:00 AM"
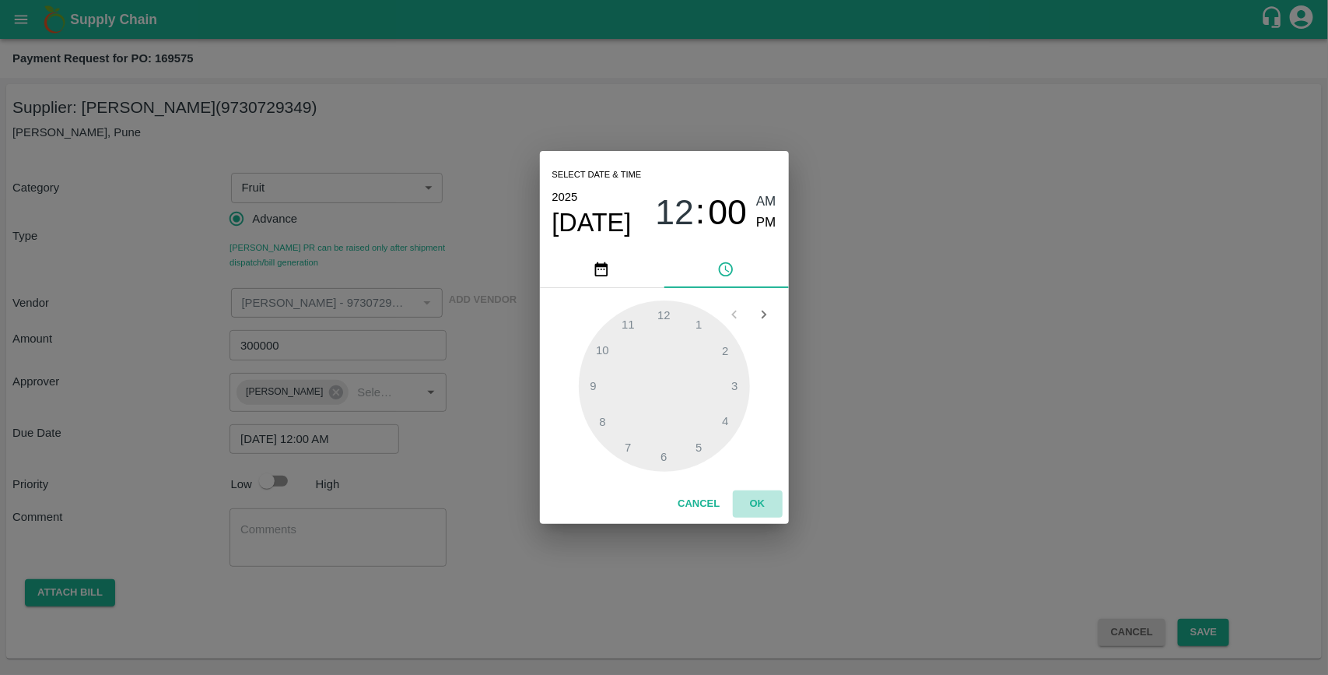
click at [753, 503] on button "OK" at bounding box center [758, 503] width 50 height 27
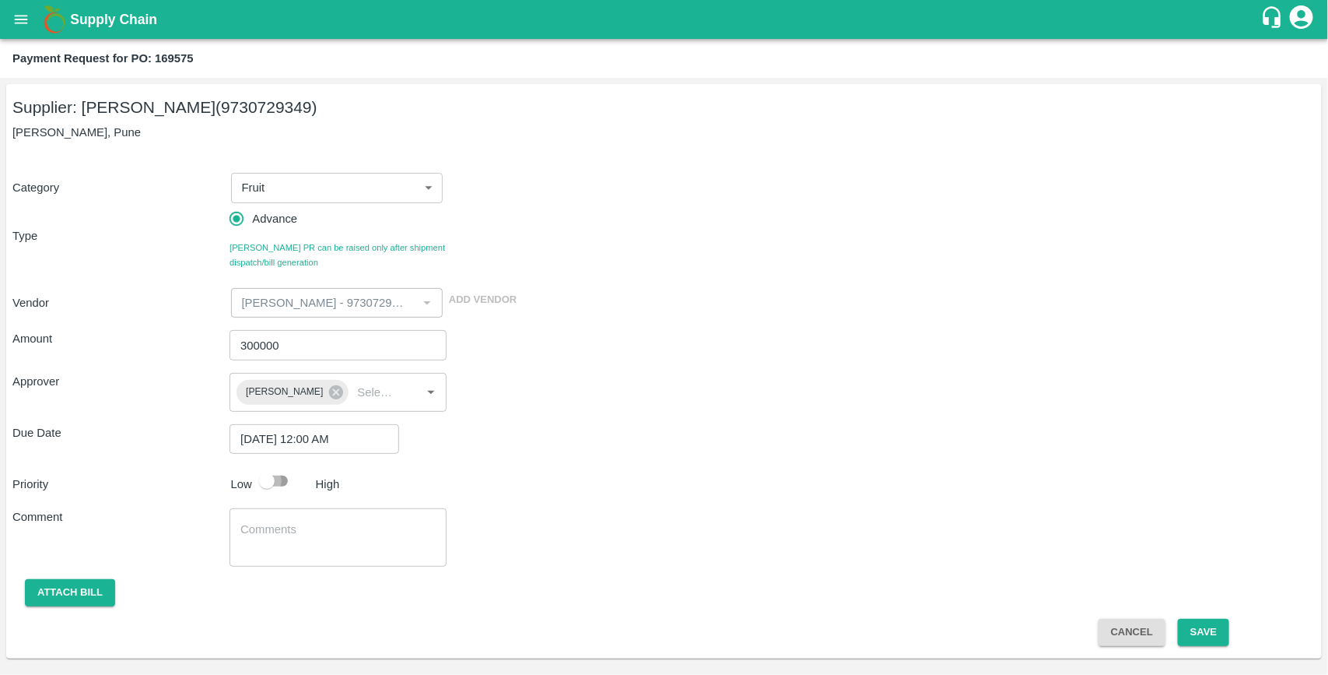
click at [282, 481] on input "checkbox" at bounding box center [267, 481] width 89 height 30
checkbox input "true"
click at [1203, 625] on button "Save" at bounding box center [1203, 632] width 51 height 27
